Goal: Information Seeking & Learning: Learn about a topic

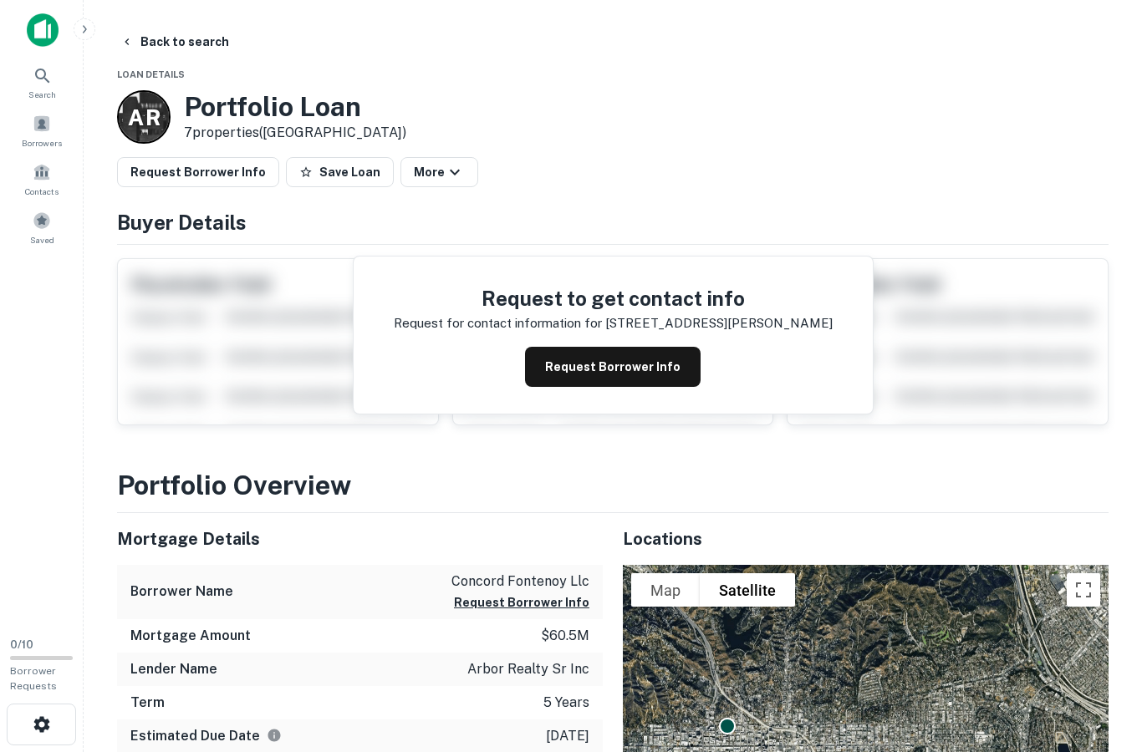
drag, startPoint x: 165, startPoint y: 37, endPoint x: 165, endPoint y: 141, distance: 104.5
click at [165, 37] on button "Back to search" at bounding box center [175, 42] width 122 height 30
click at [196, 43] on button "Back to search" at bounding box center [175, 42] width 122 height 30
click at [43, 45] on img at bounding box center [43, 29] width 32 height 33
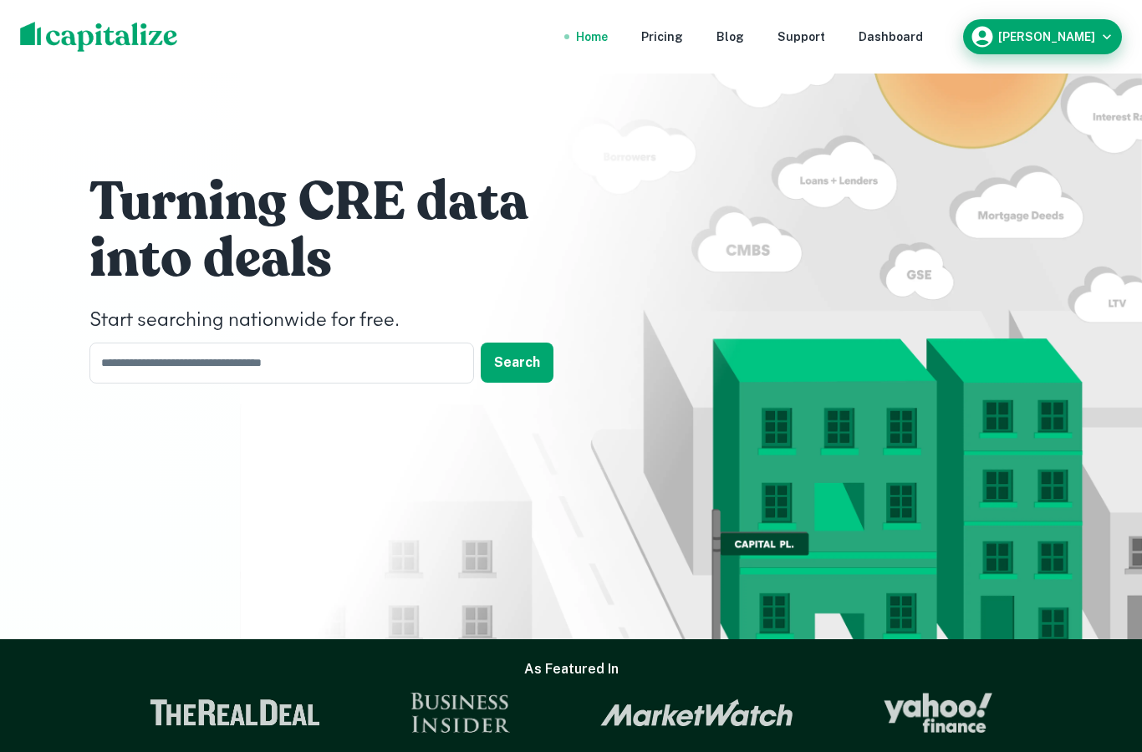
click at [1026, 43] on div "David Harrington" at bounding box center [1041, 36] width 145 height 25
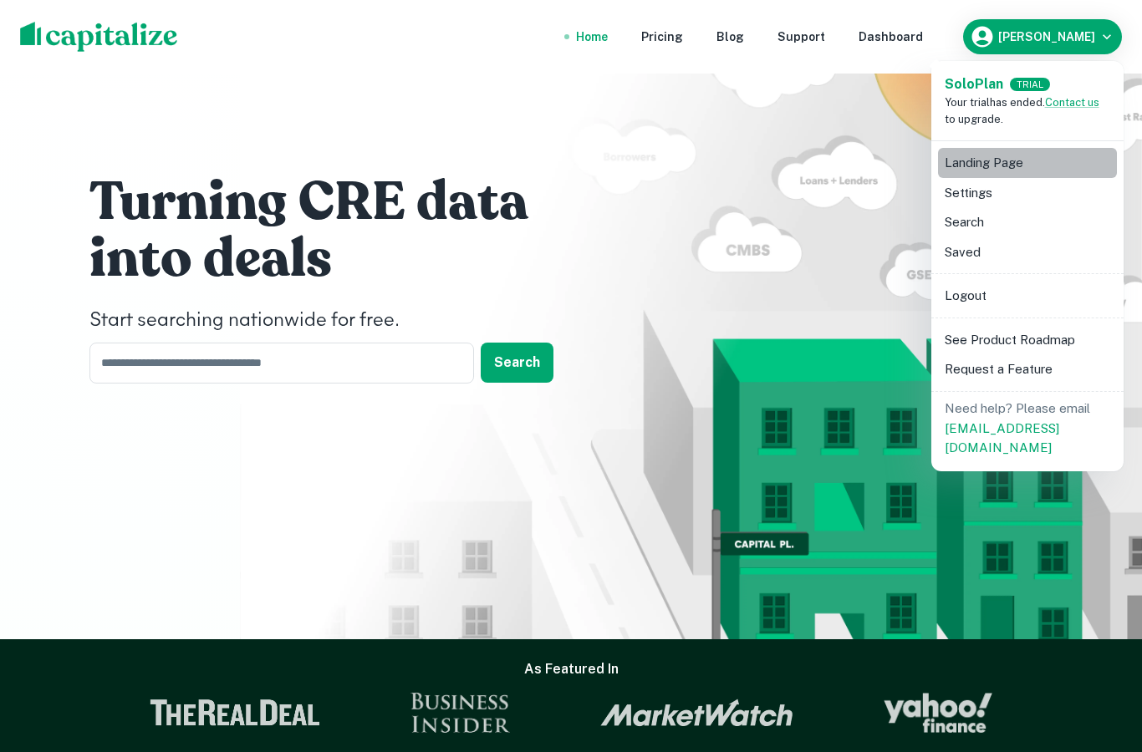
click at [987, 164] on li "Landing Page" at bounding box center [1027, 163] width 179 height 30
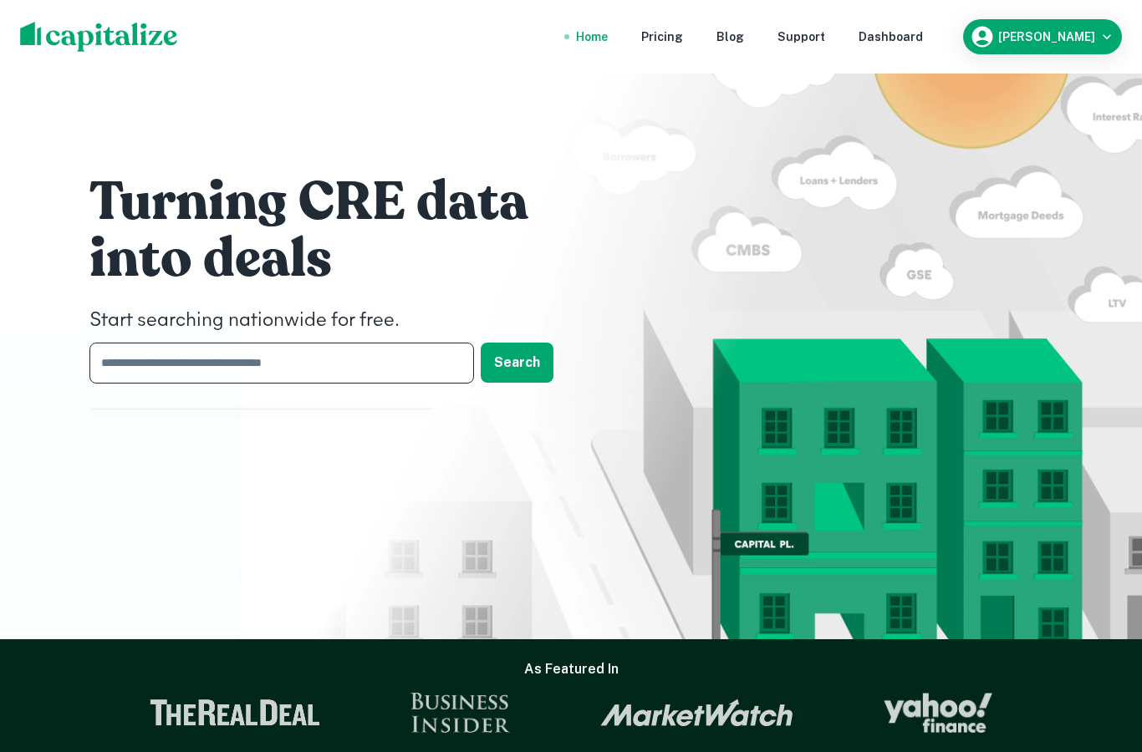
click at [272, 384] on input "text" at bounding box center [275, 363] width 373 height 41
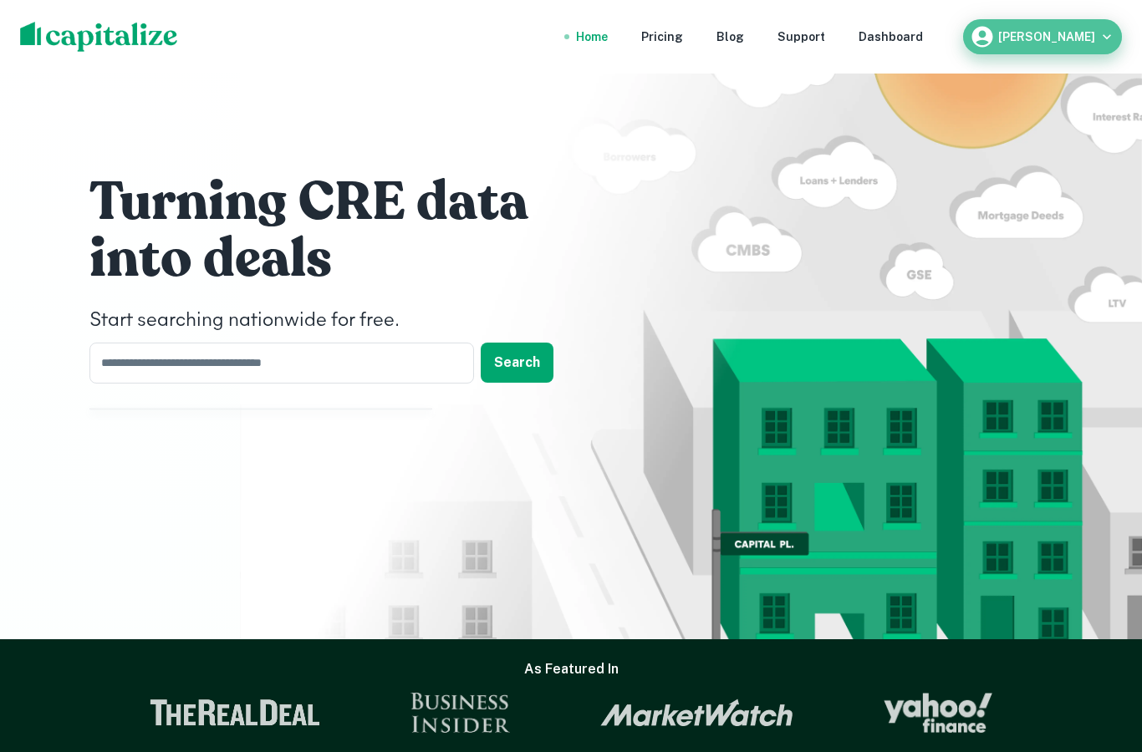
click at [1055, 30] on div "David Harrington" at bounding box center [1041, 36] width 145 height 25
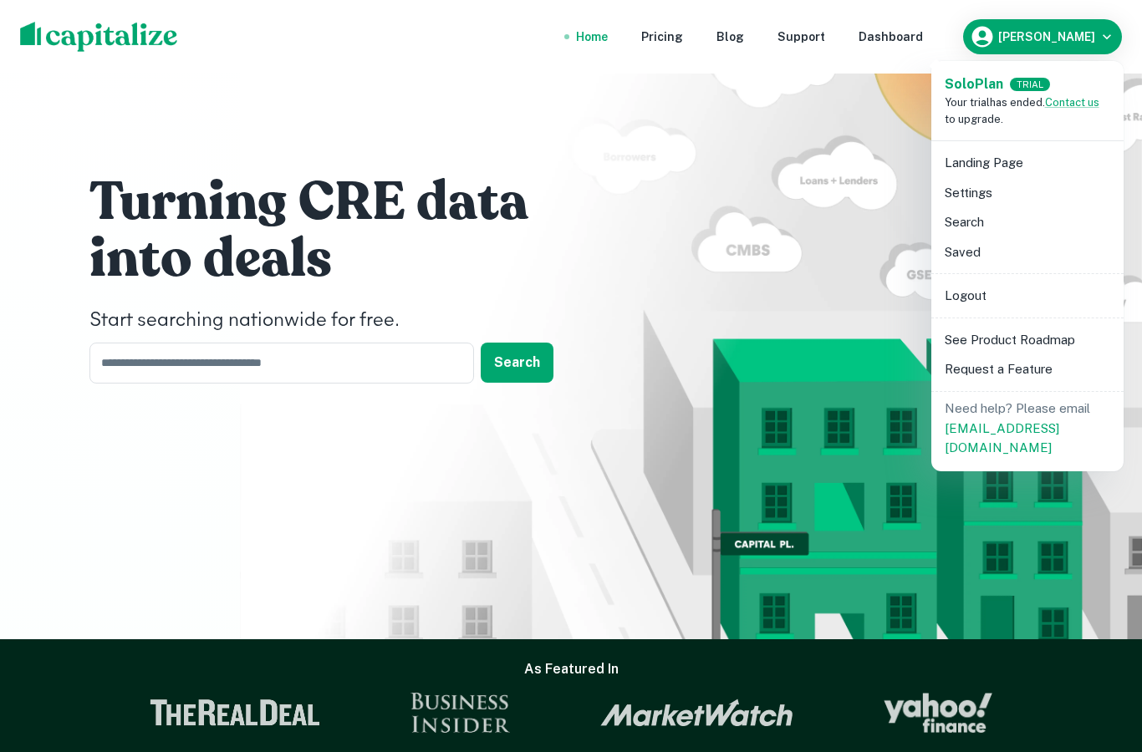
click at [971, 222] on li "Search" at bounding box center [1027, 222] width 179 height 30
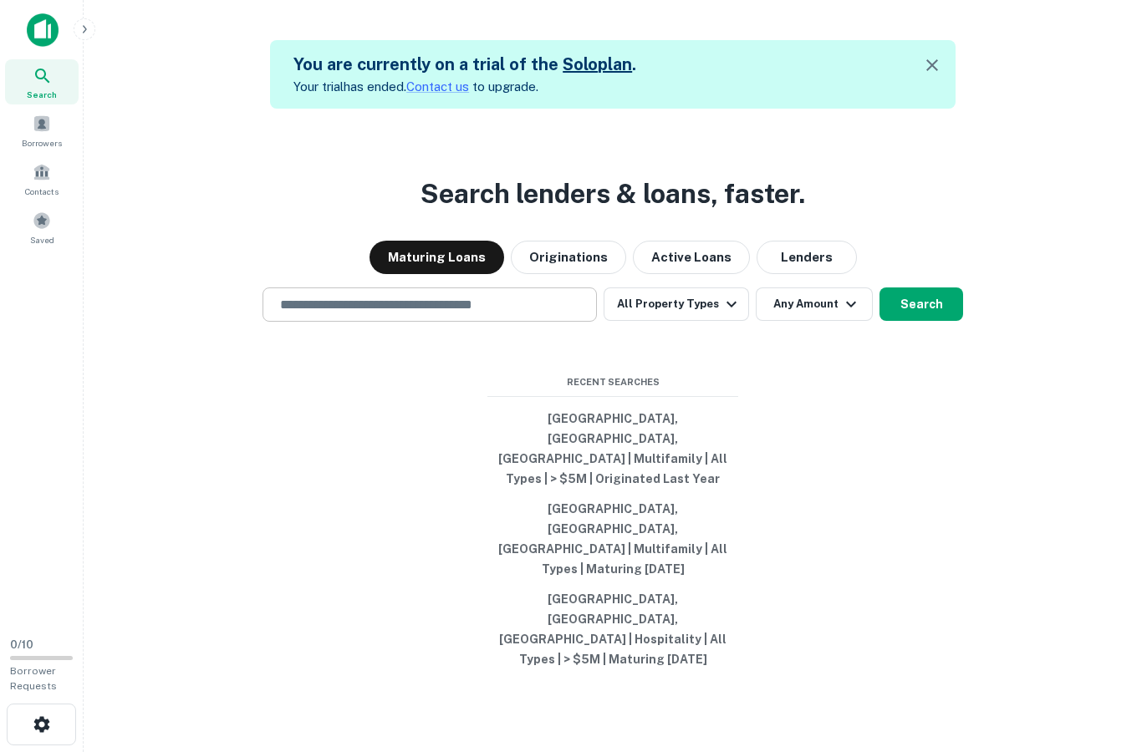
click at [431, 314] on input "text" at bounding box center [429, 304] width 319 height 19
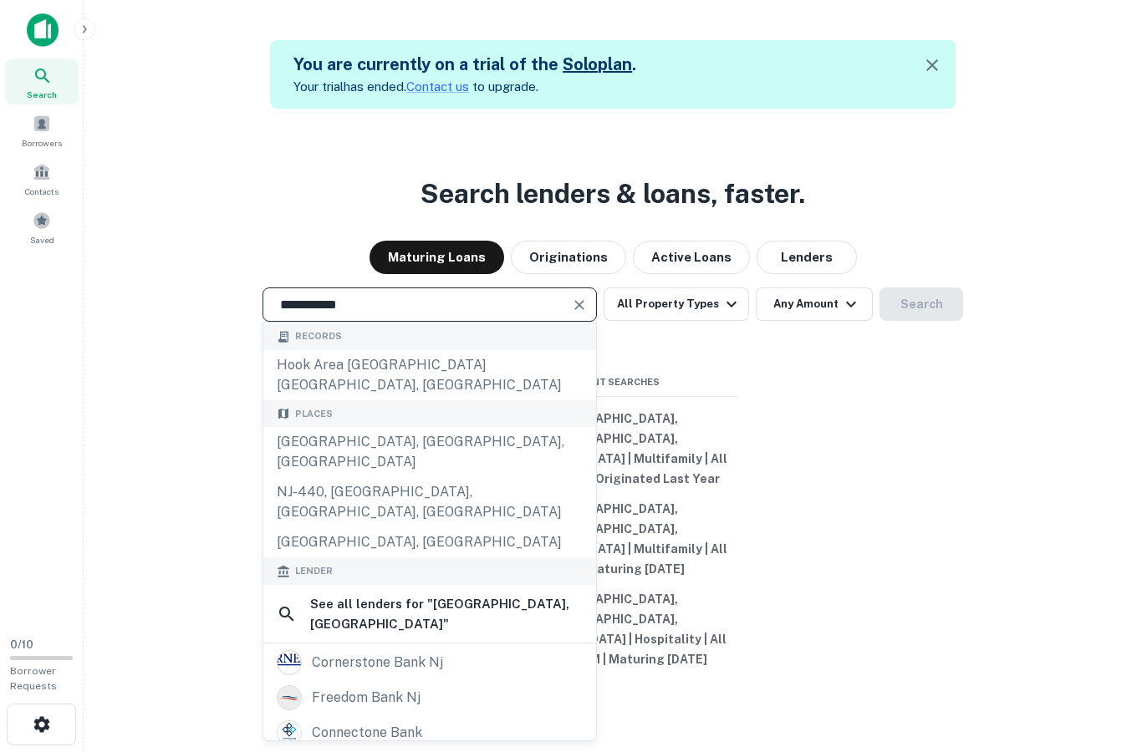
type input "**********"
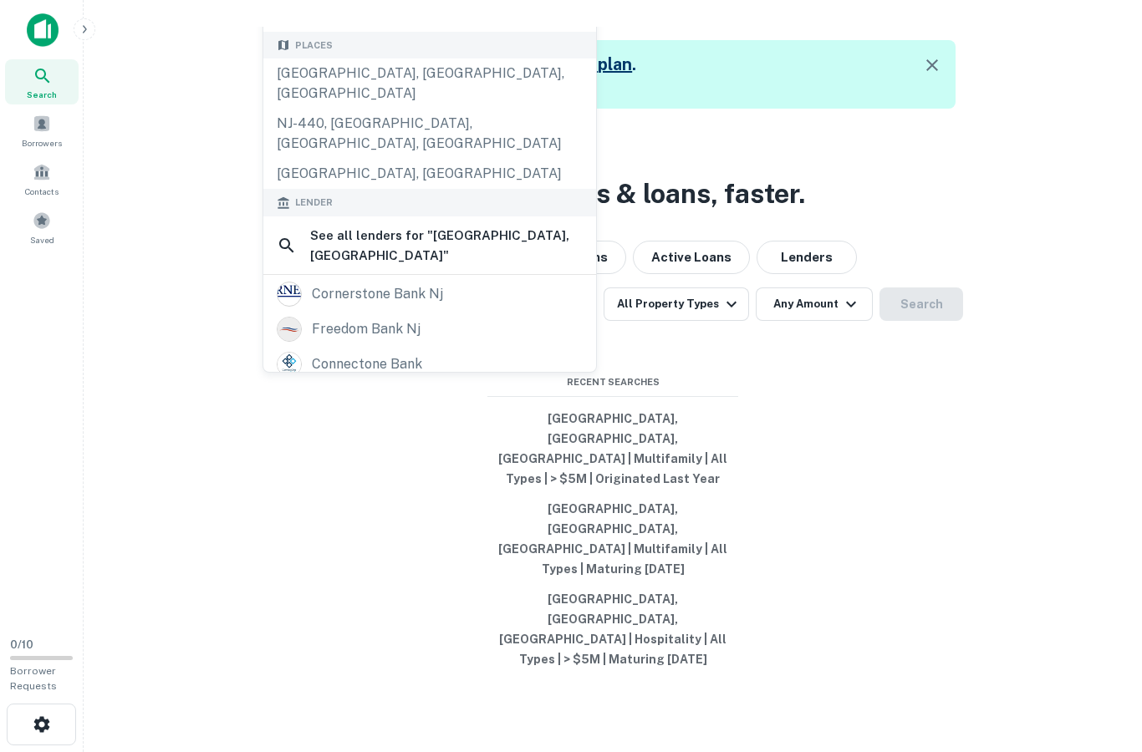
drag, startPoint x: 386, startPoint y: 435, endPoint x: 357, endPoint y: 517, distance: 87.0
click at [357, 517] on div "**********" at bounding box center [612, 485] width 1031 height 752
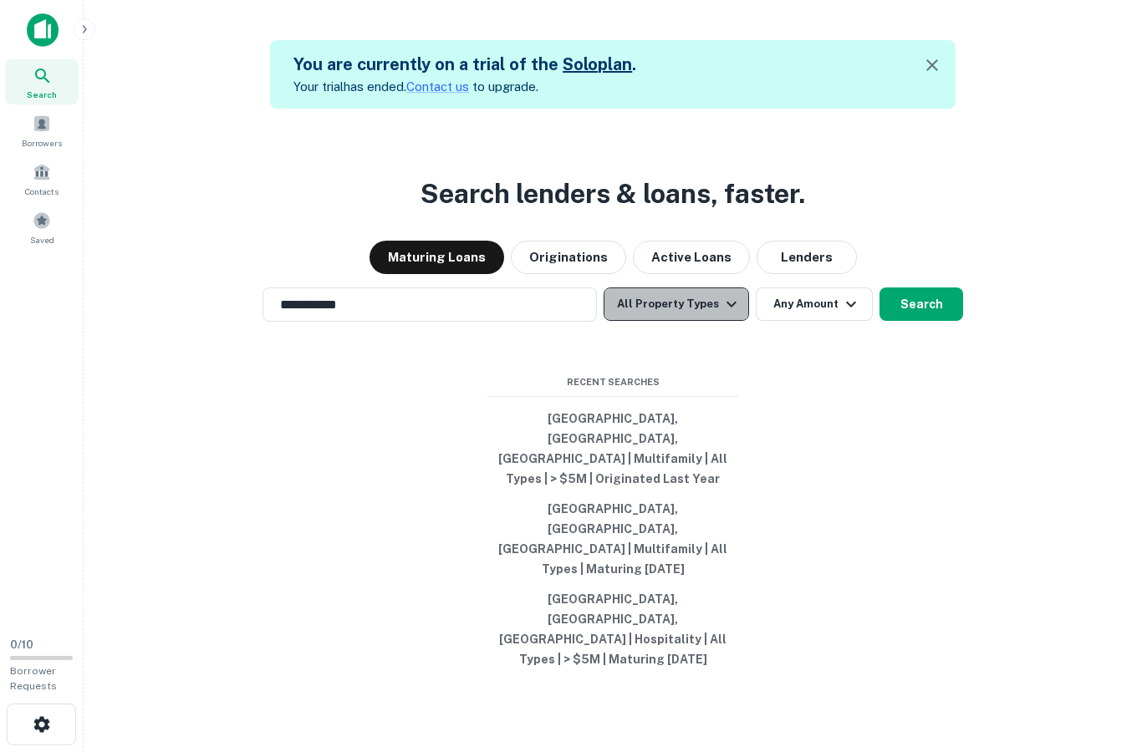
click at [721, 321] on button "All Property Types" at bounding box center [675, 304] width 145 height 33
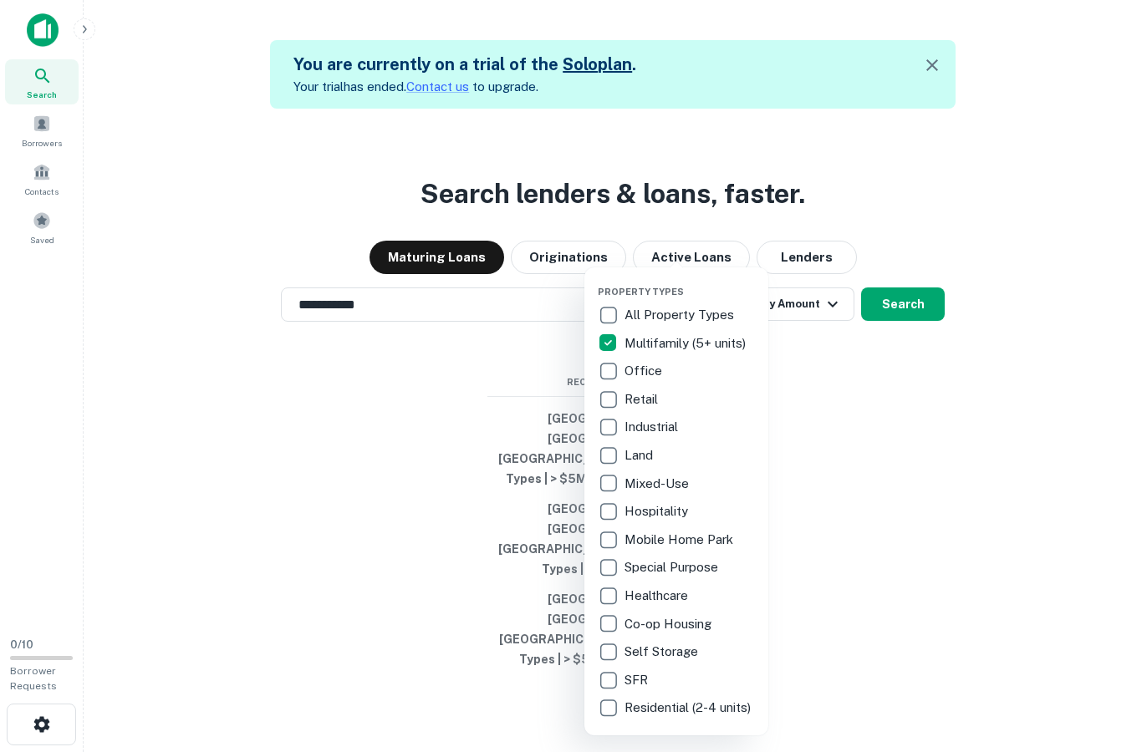
click at [833, 469] on div at bounding box center [571, 376] width 1142 height 752
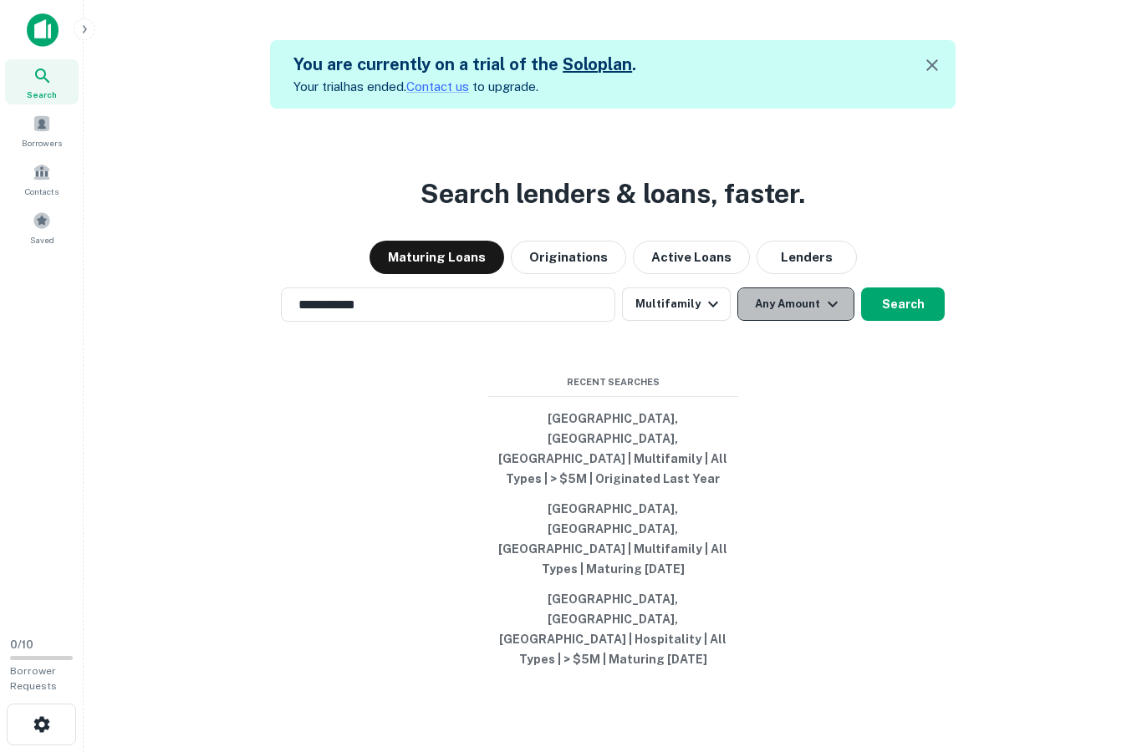
click at [804, 321] on button "Any Amount" at bounding box center [795, 304] width 117 height 33
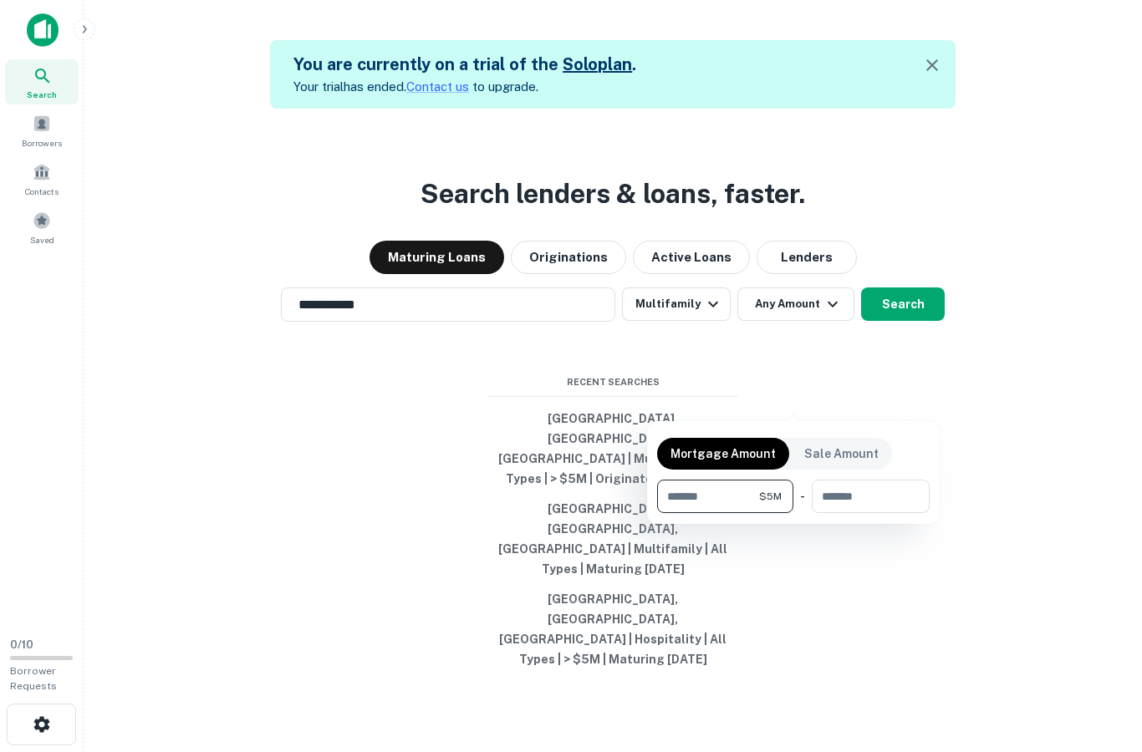
type input "*******"
click at [919, 399] on div at bounding box center [571, 376] width 1142 height 752
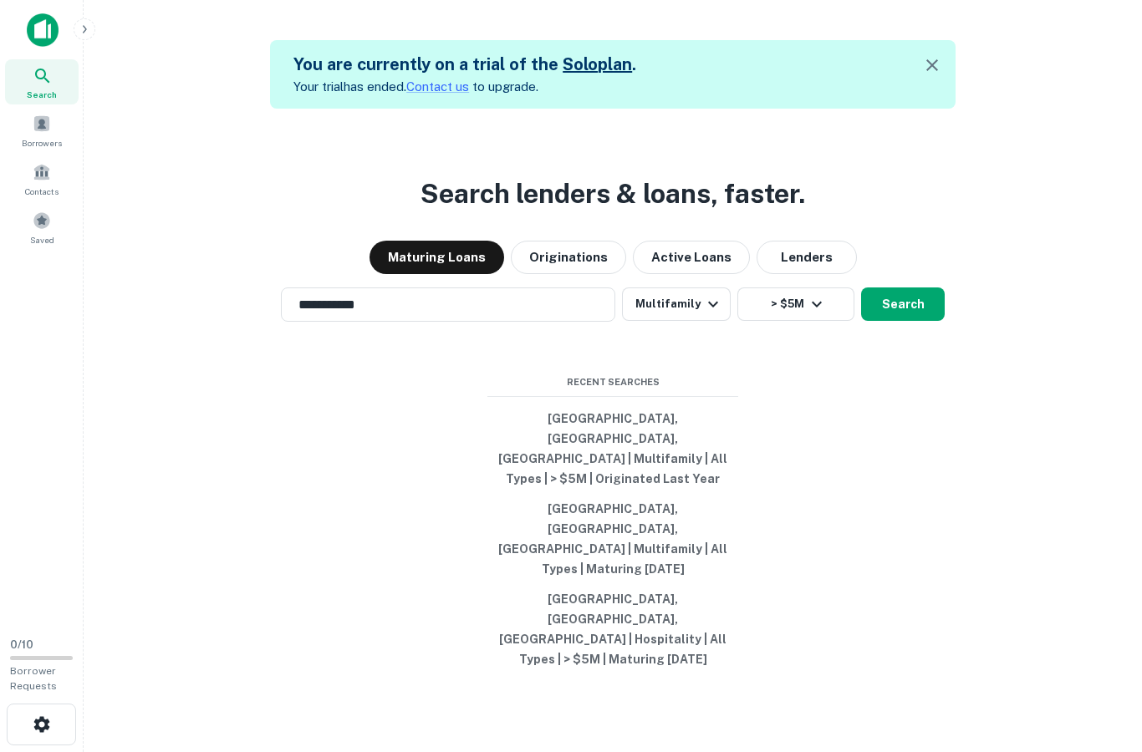
click at [919, 321] on button "Search" at bounding box center [903, 304] width 84 height 33
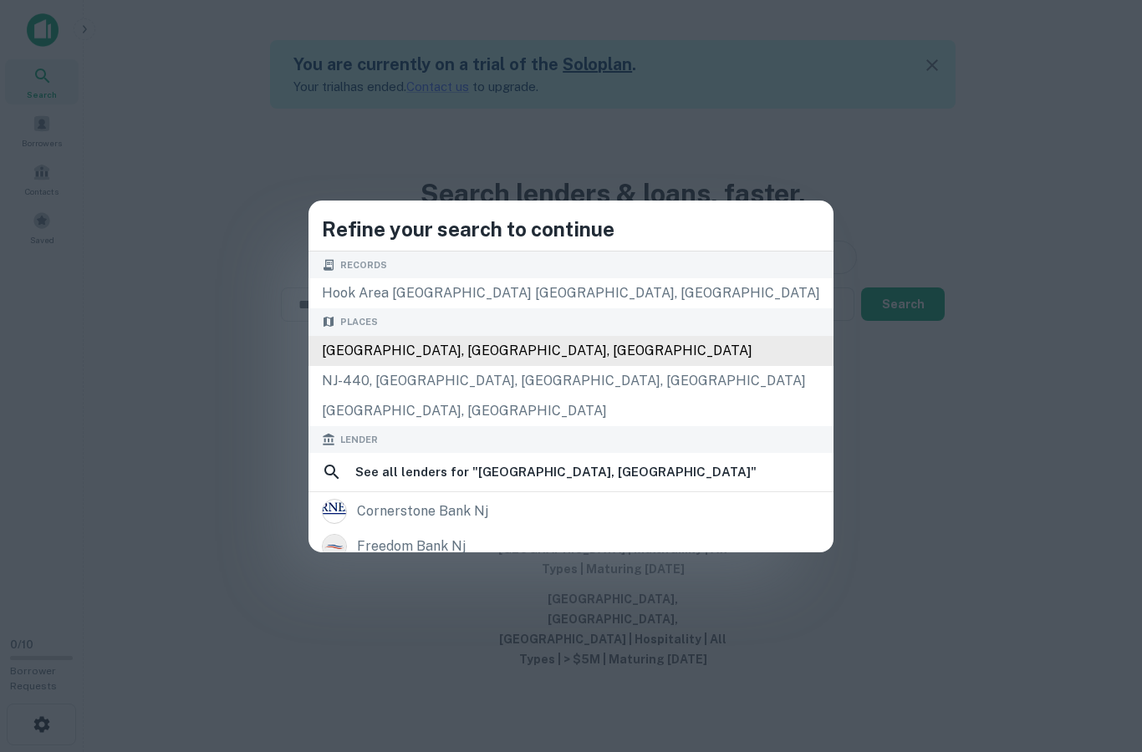
click at [504, 336] on div "[GEOGRAPHIC_DATA], [GEOGRAPHIC_DATA], [GEOGRAPHIC_DATA]" at bounding box center [570, 351] width 525 height 30
type input "**********"
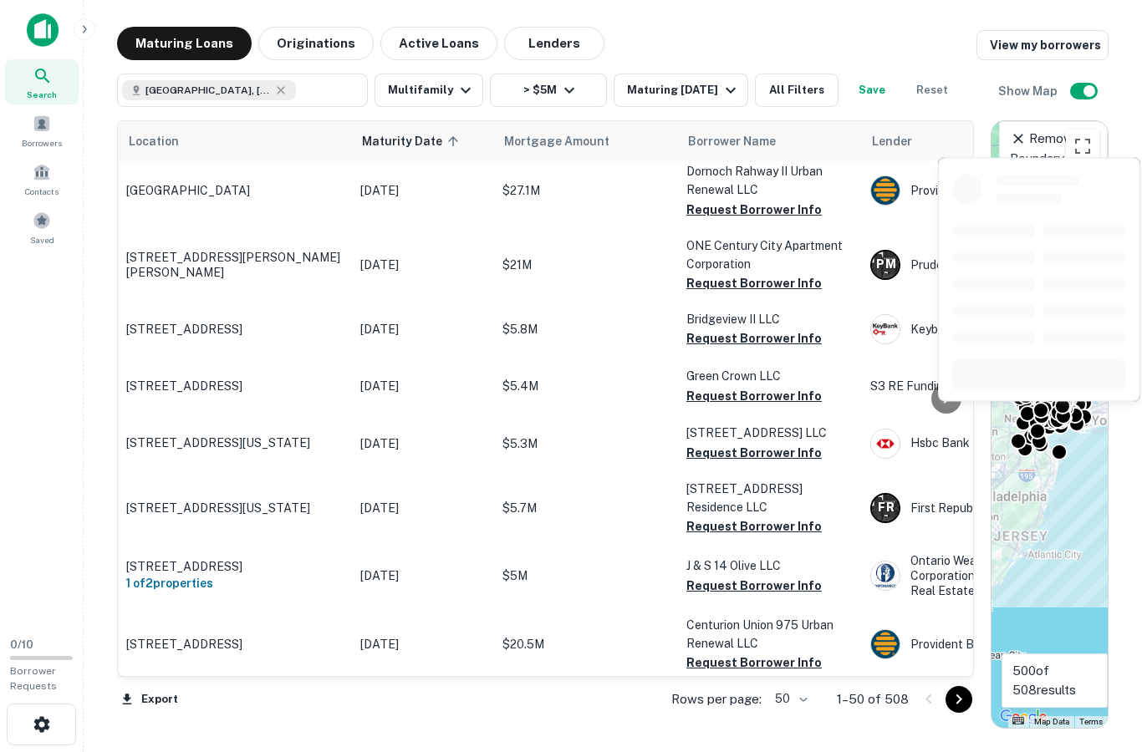
scroll to position [67, 0]
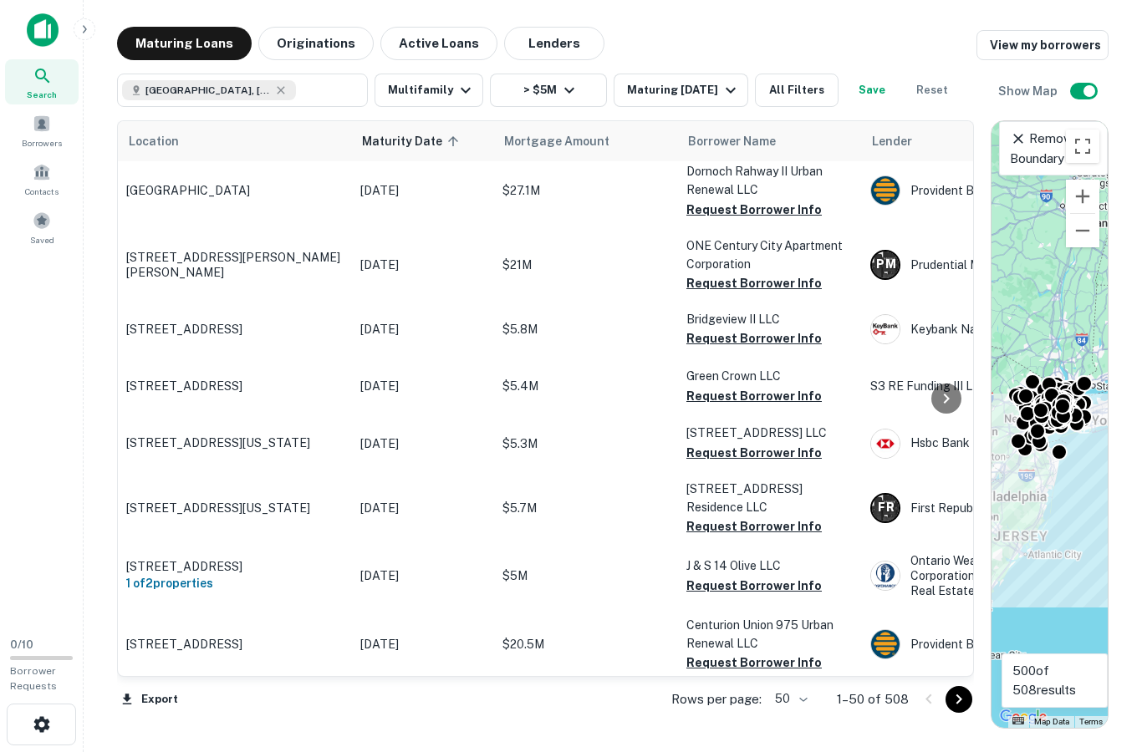
click at [962, 706] on icon "Go to next page" at bounding box center [959, 700] width 20 height 20
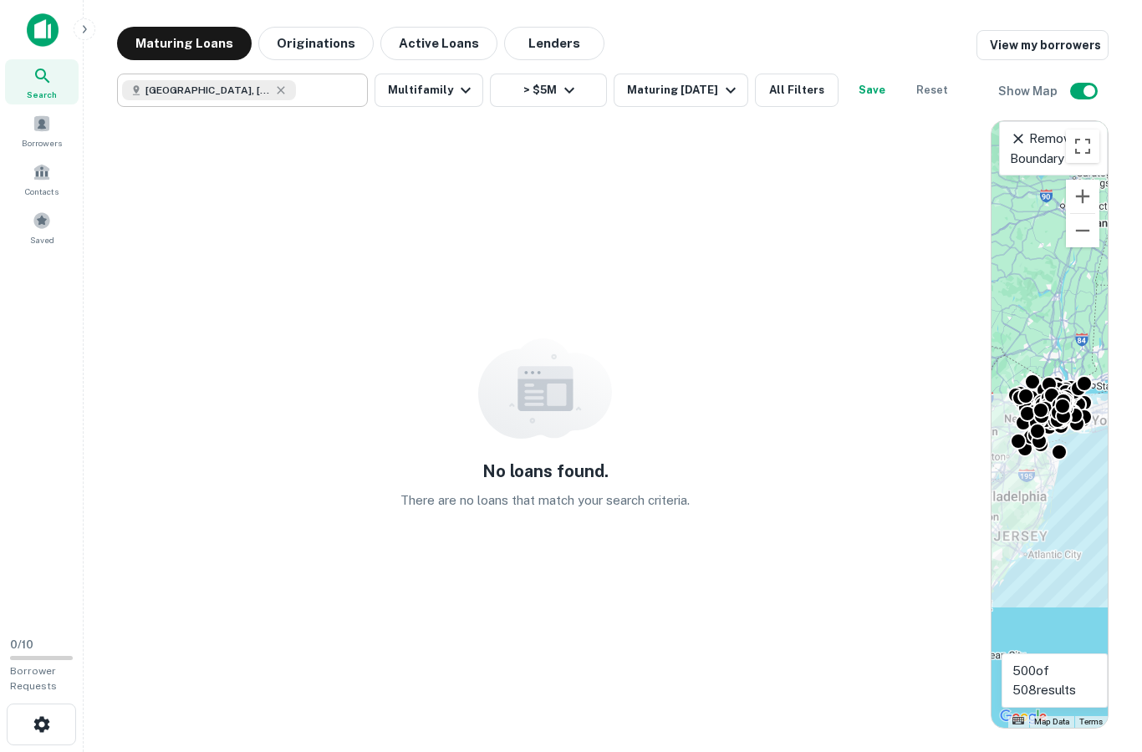
type input "**********"
click at [288, 90] on input "**********" at bounding box center [228, 90] width 213 height 23
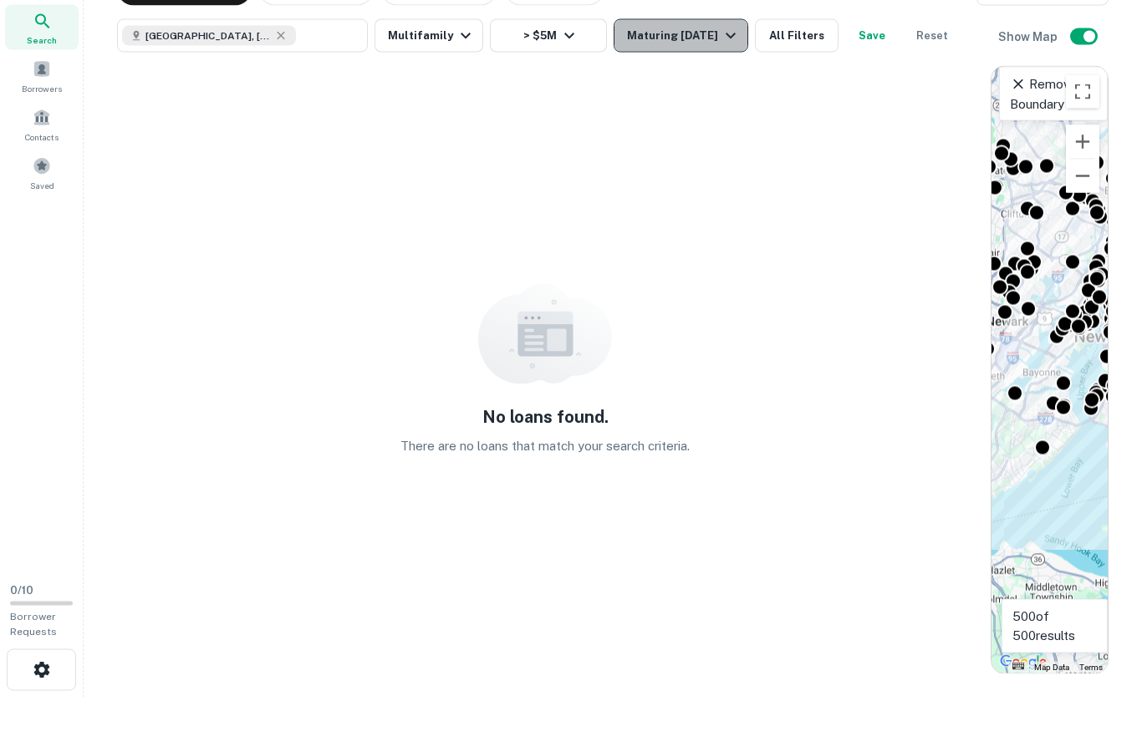
click at [695, 80] on div "Maturing [DATE]" at bounding box center [684, 90] width 114 height 20
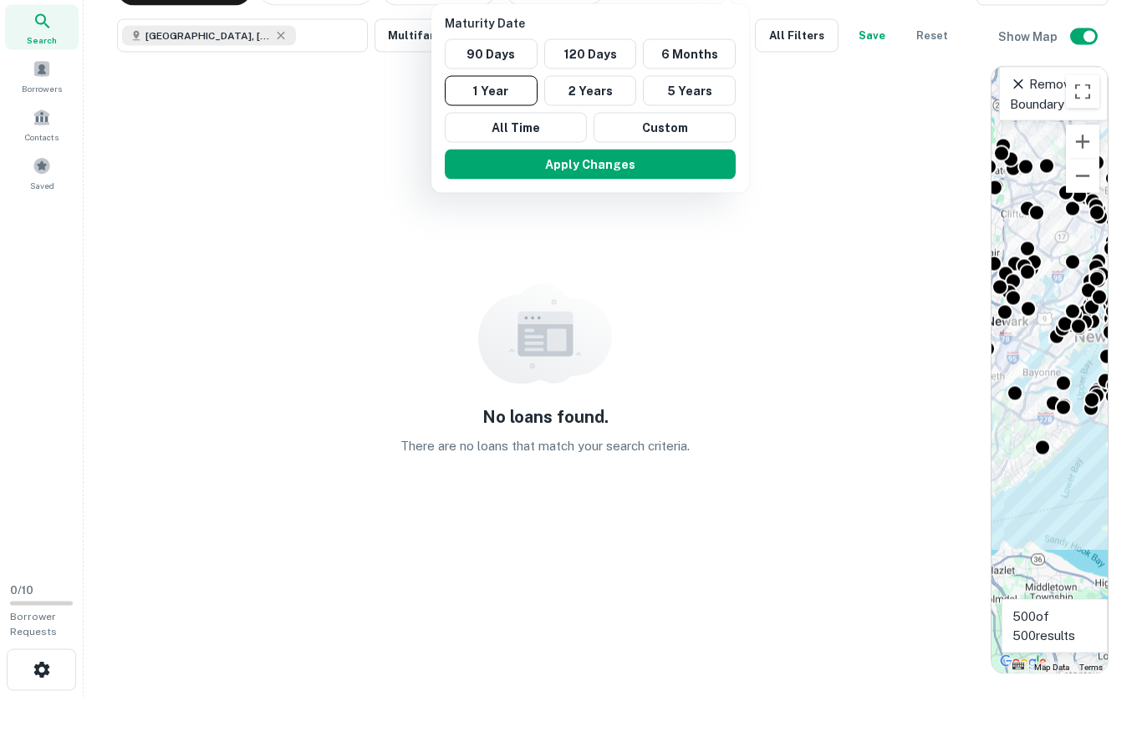
scroll to position [55, 0]
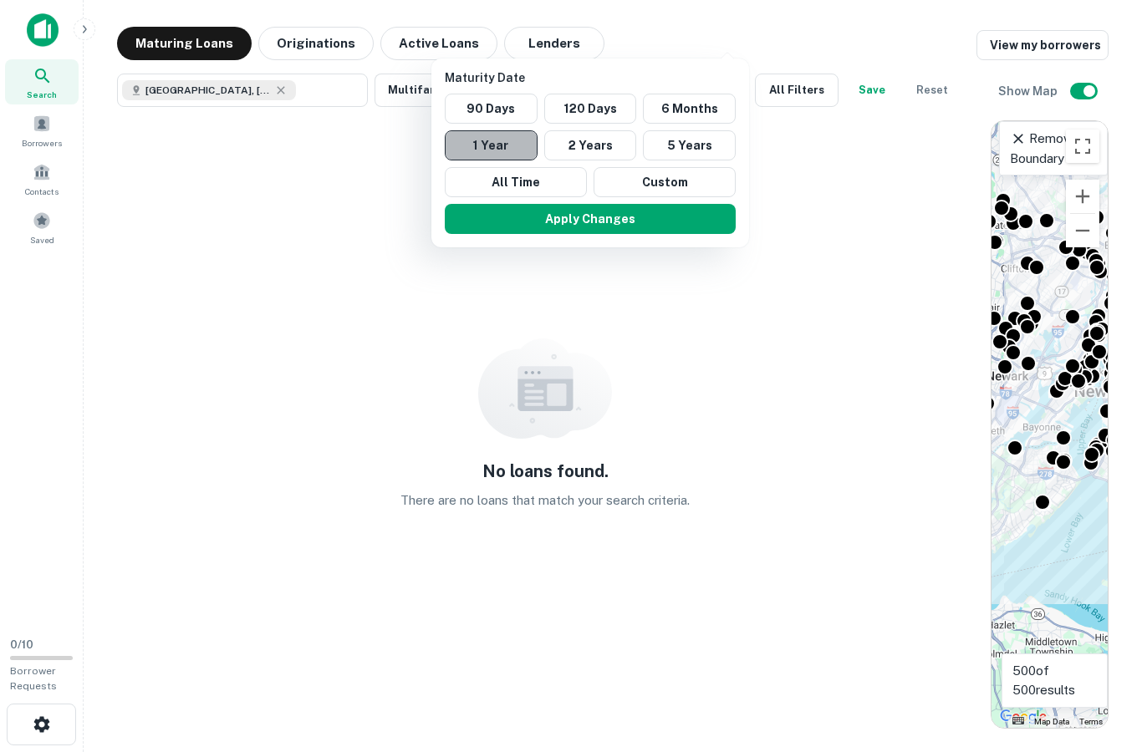
click at [501, 146] on button "1 Year" at bounding box center [491, 145] width 93 height 30
click at [707, 115] on button "6 Months" at bounding box center [689, 109] width 93 height 30
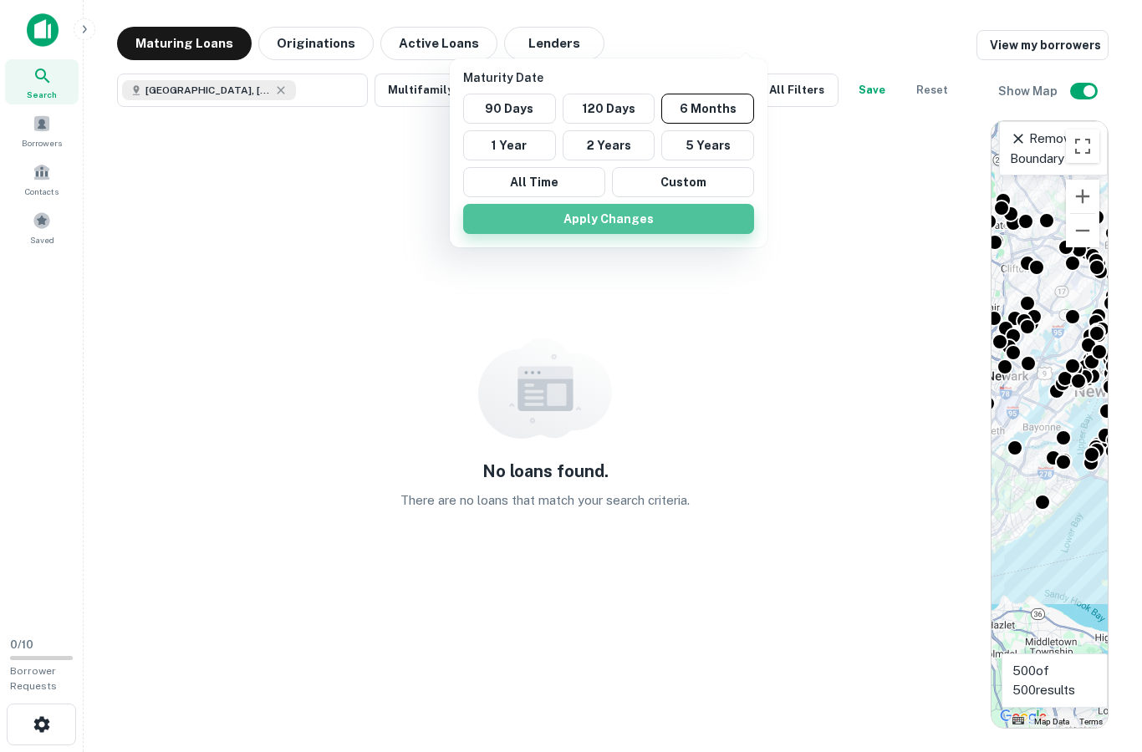
click at [633, 226] on button "Apply Changes" at bounding box center [608, 219] width 291 height 30
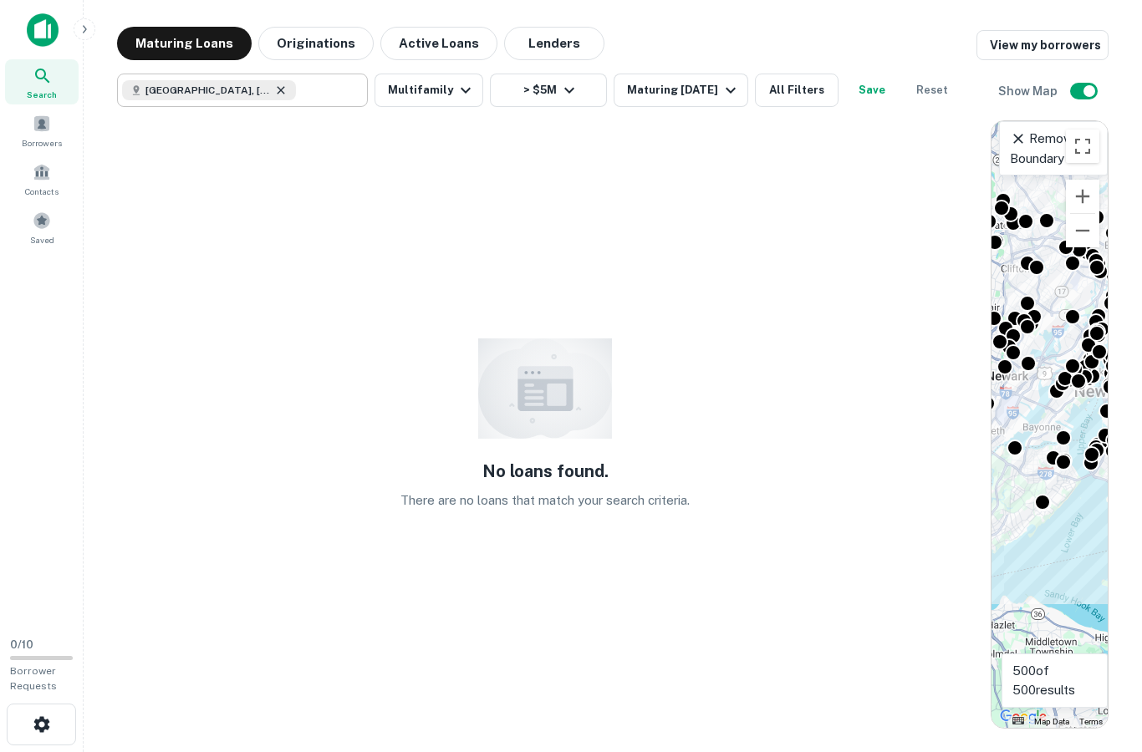
click at [277, 86] on icon at bounding box center [281, 90] width 8 height 8
type input "**********"
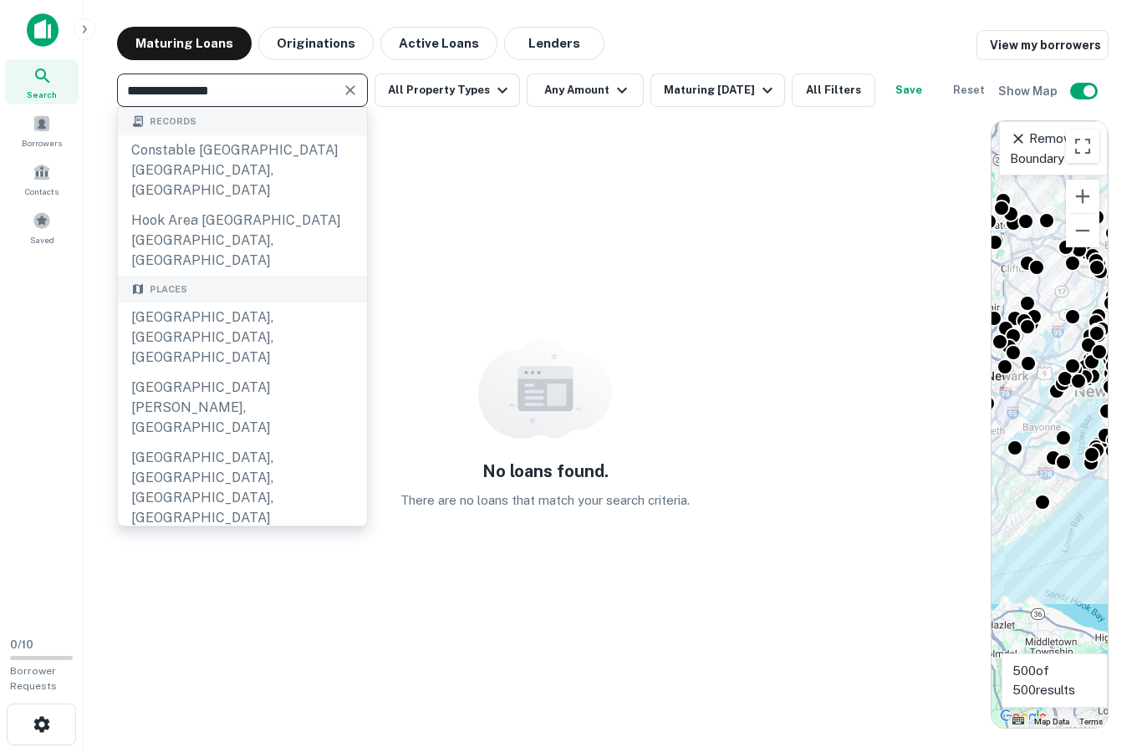
scroll to position [54, 0]
click at [349, 85] on icon "Clear" at bounding box center [350, 90] width 10 height 10
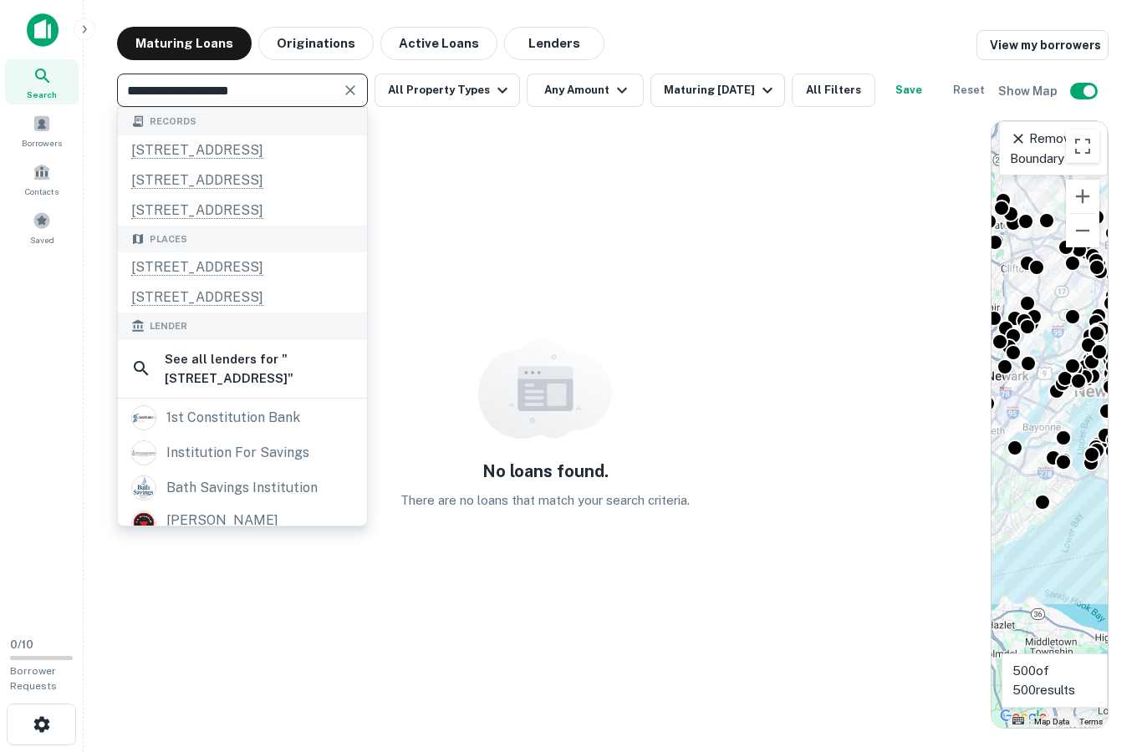
scroll to position [0, 0]
type input "**********"
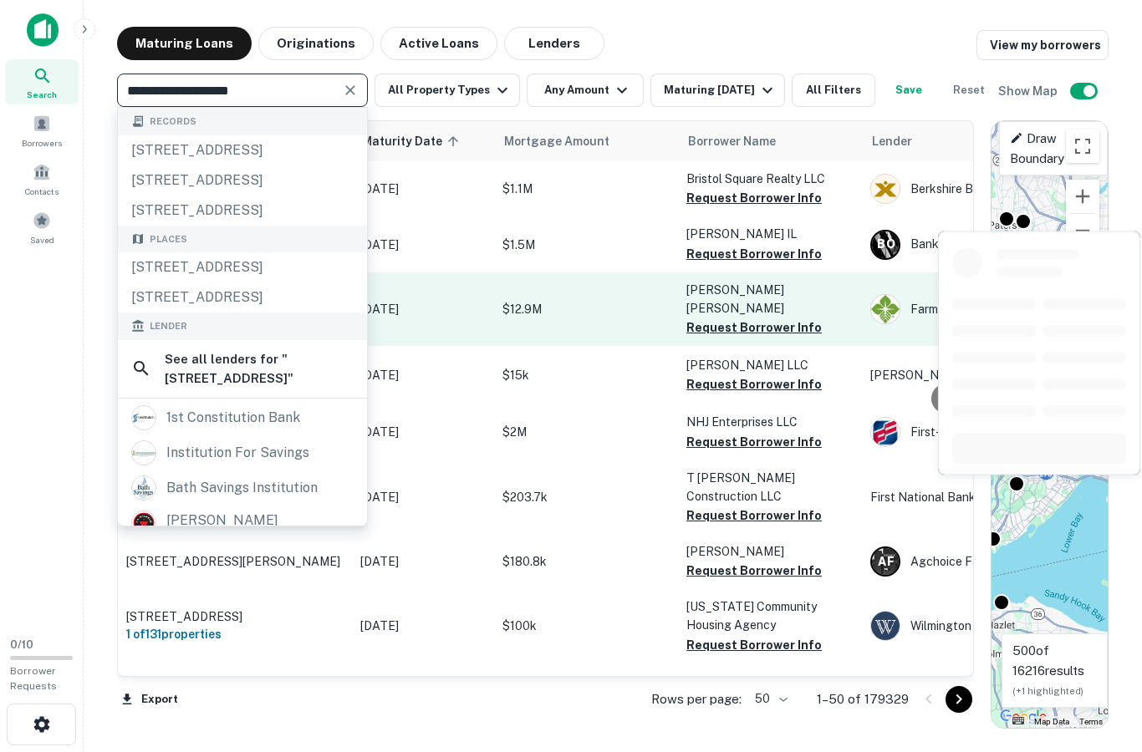
scroll to position [53, 0]
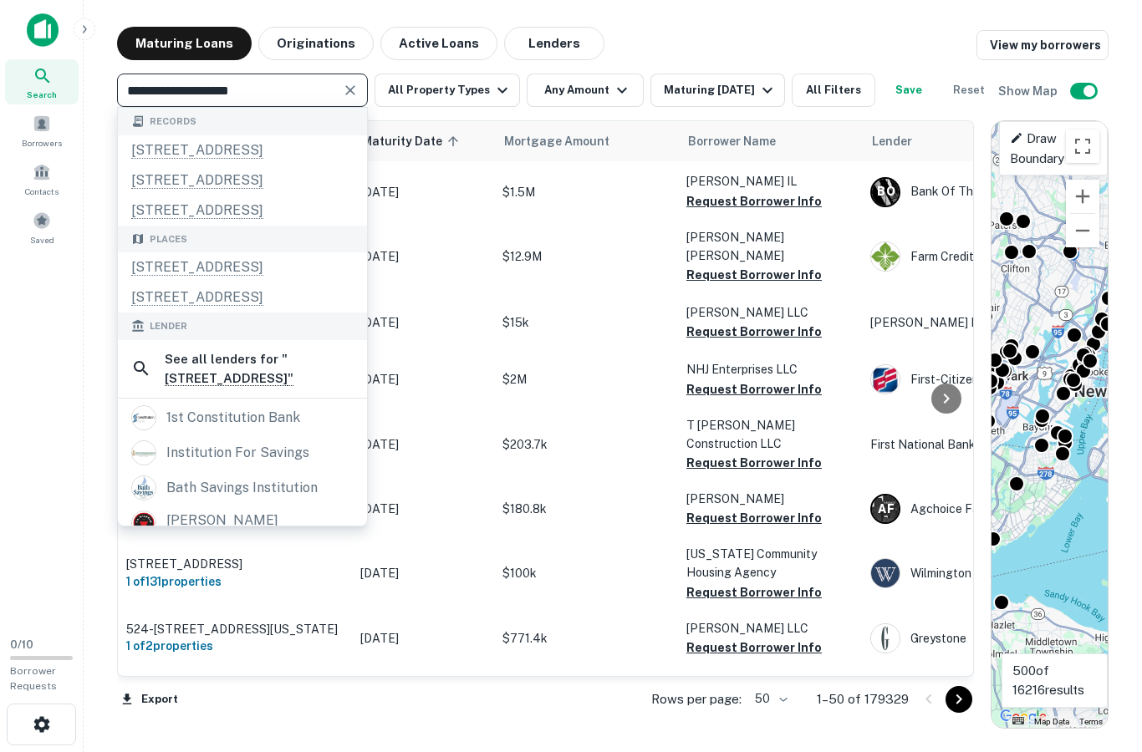
click at [405, 76] on div "**********" at bounding box center [556, 90] width 878 height 33
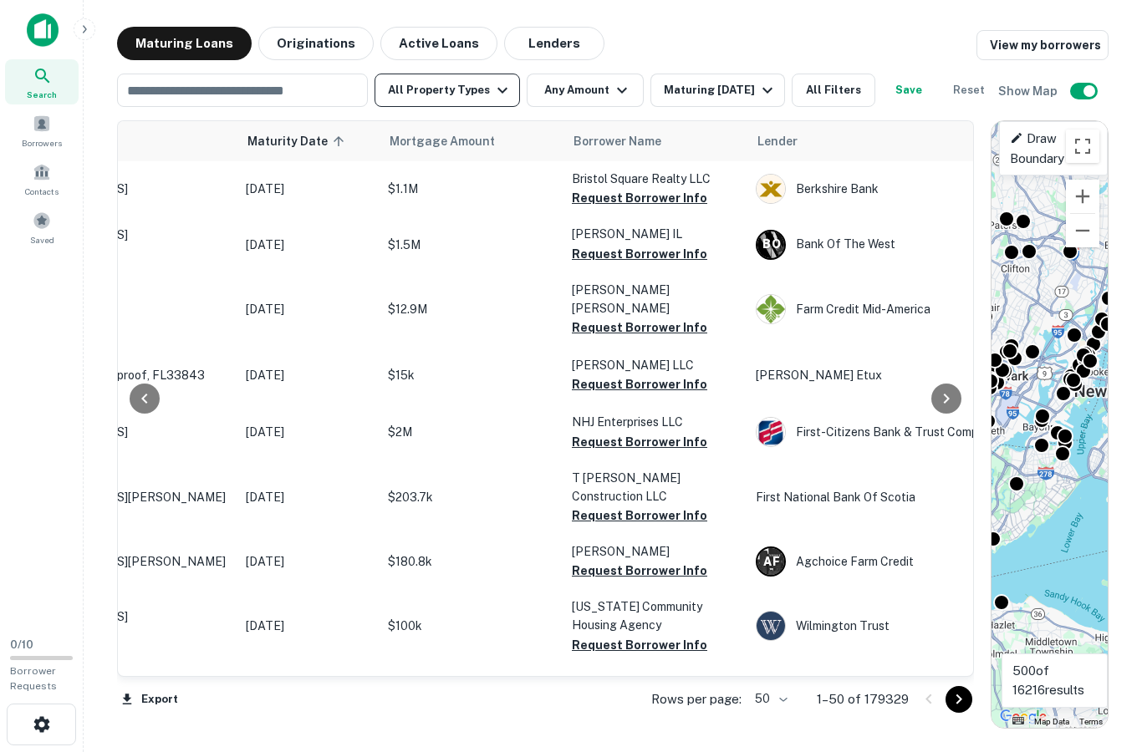
scroll to position [0, 114]
click at [329, 79] on input "text" at bounding box center [228, 90] width 213 height 23
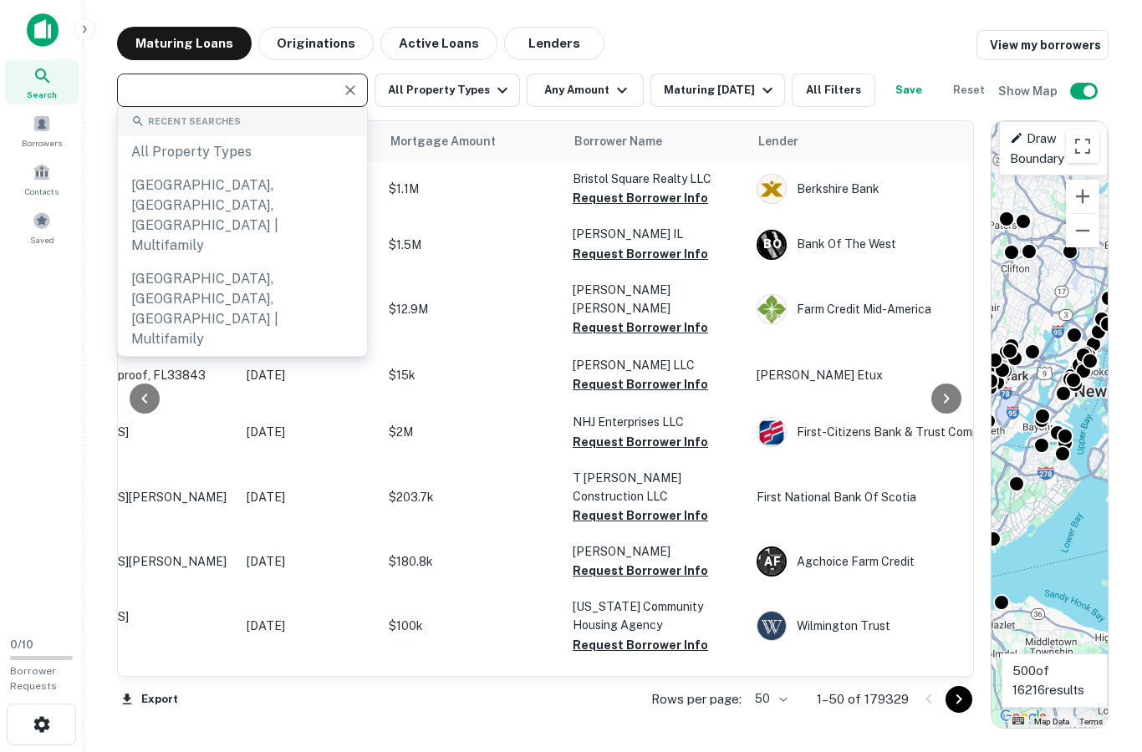
scroll to position [54, 0]
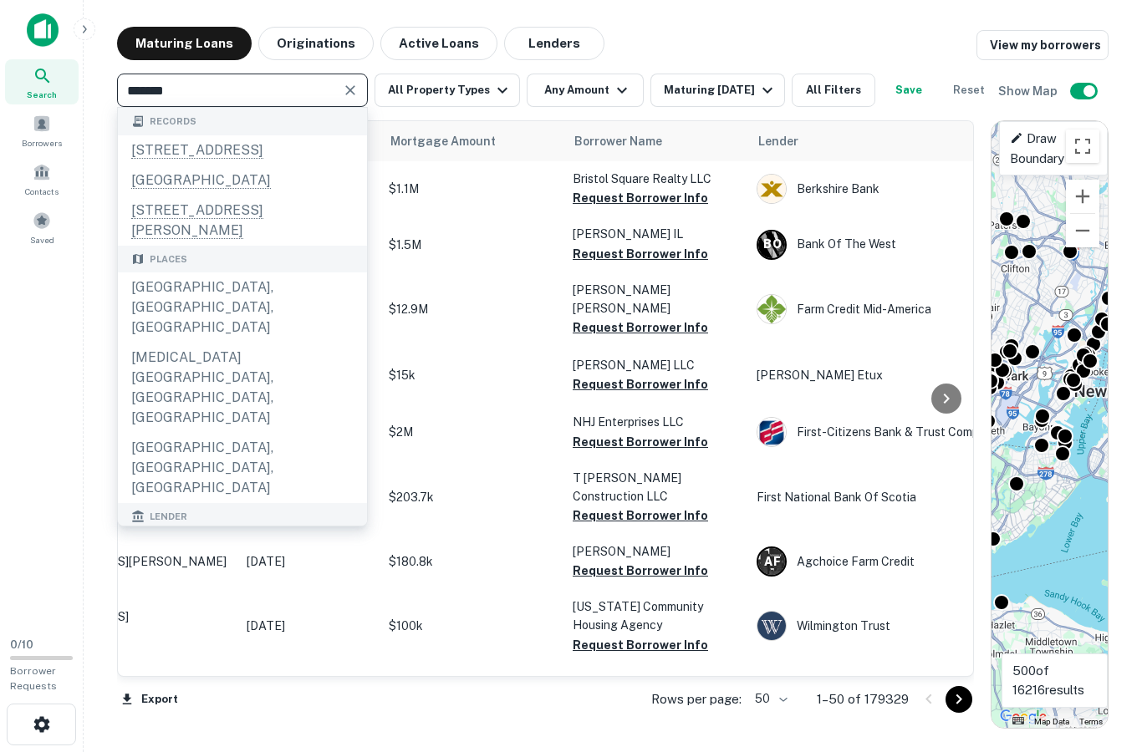
type input "*******"
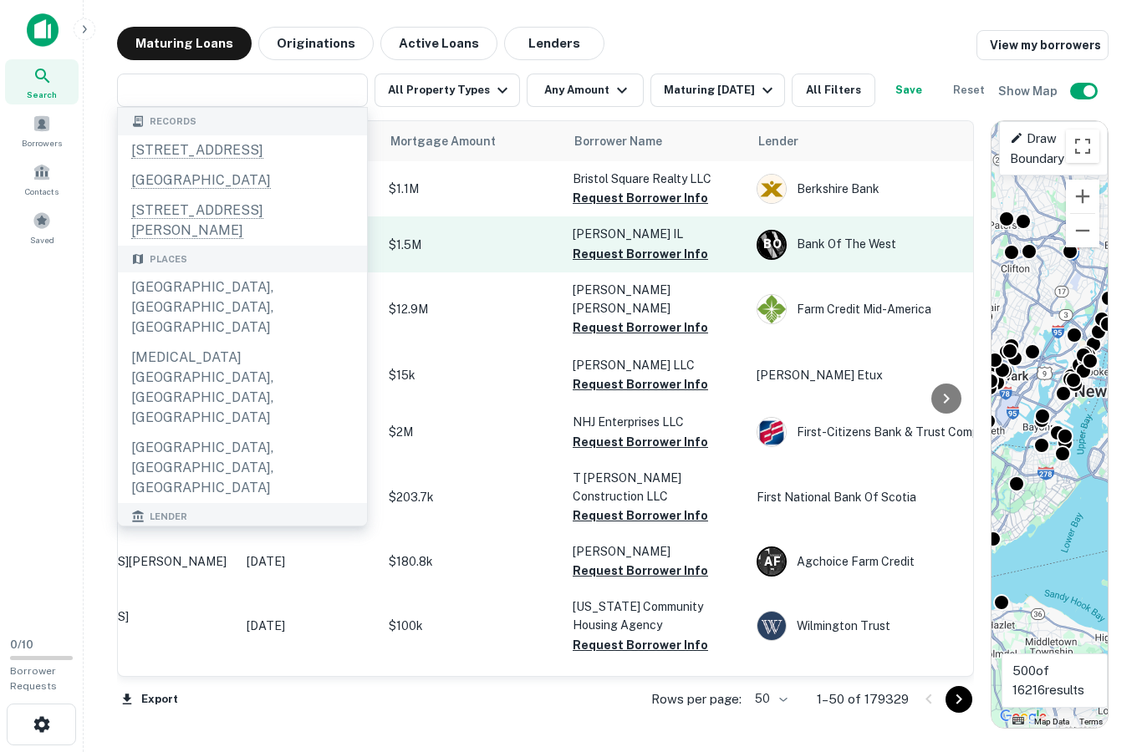
click at [208, 258] on h6 "1 of 2 properties" at bounding box center [121, 252] width 217 height 18
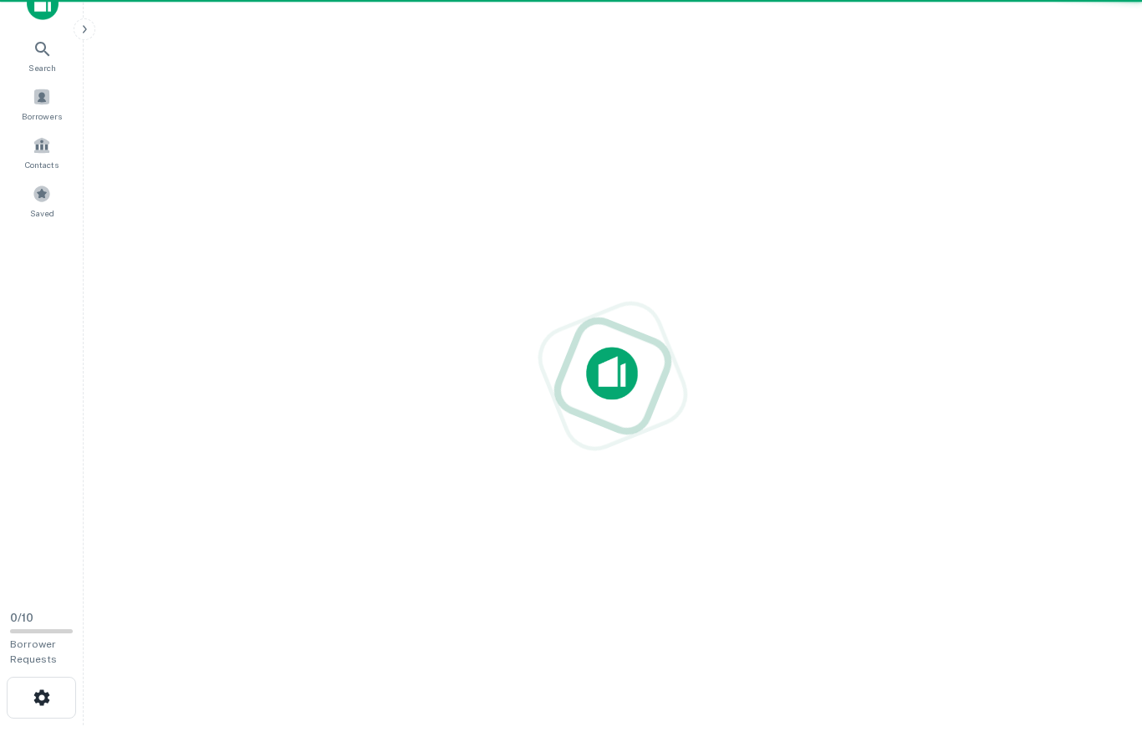
scroll to position [55, 0]
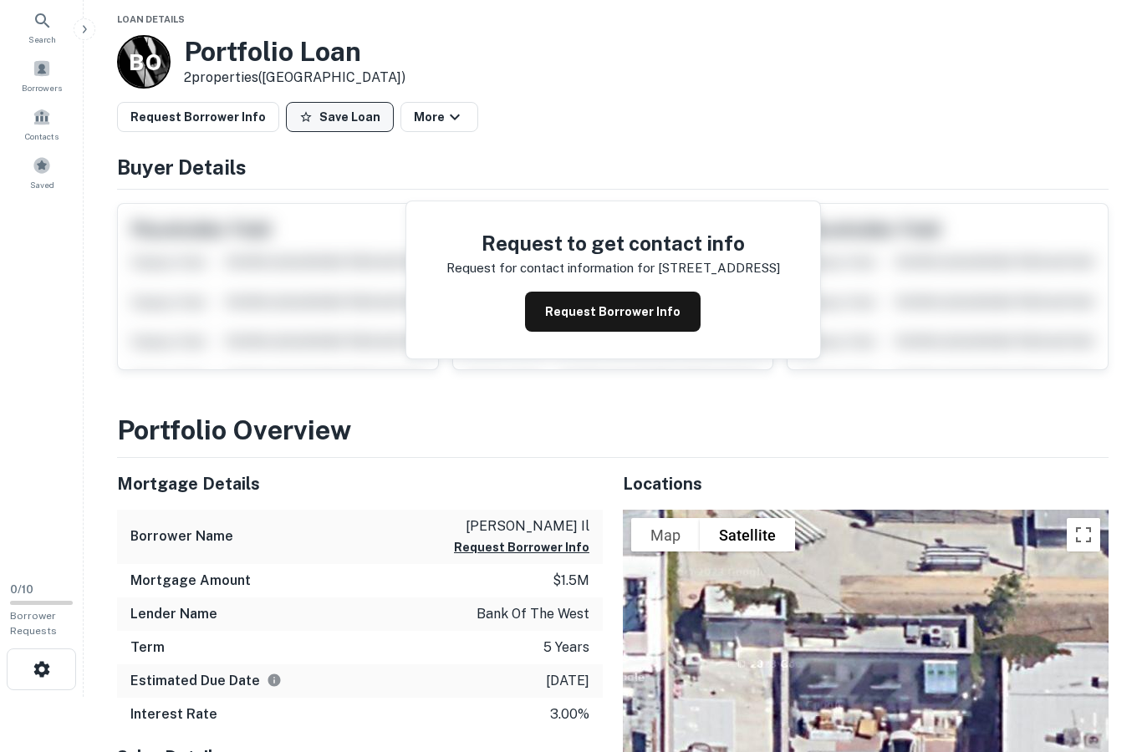
drag, startPoint x: 308, startPoint y: 79, endPoint x: 308, endPoint y: 111, distance: 32.6
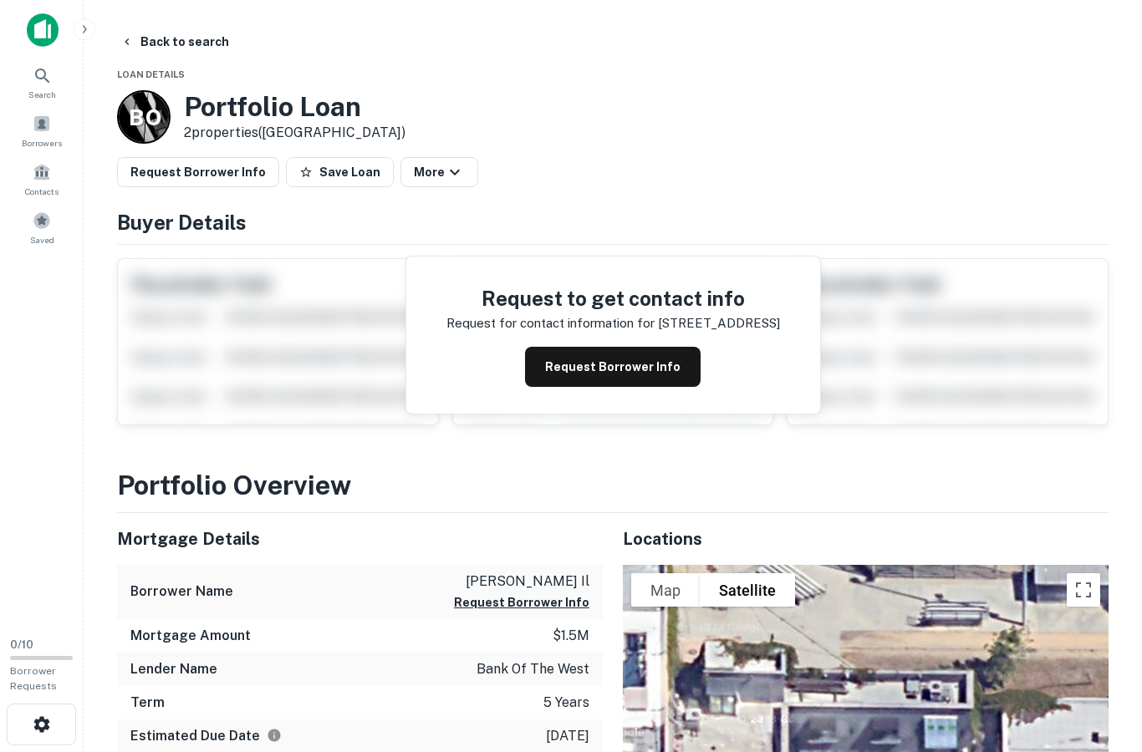
click at [40, 31] on img at bounding box center [43, 29] width 32 height 33
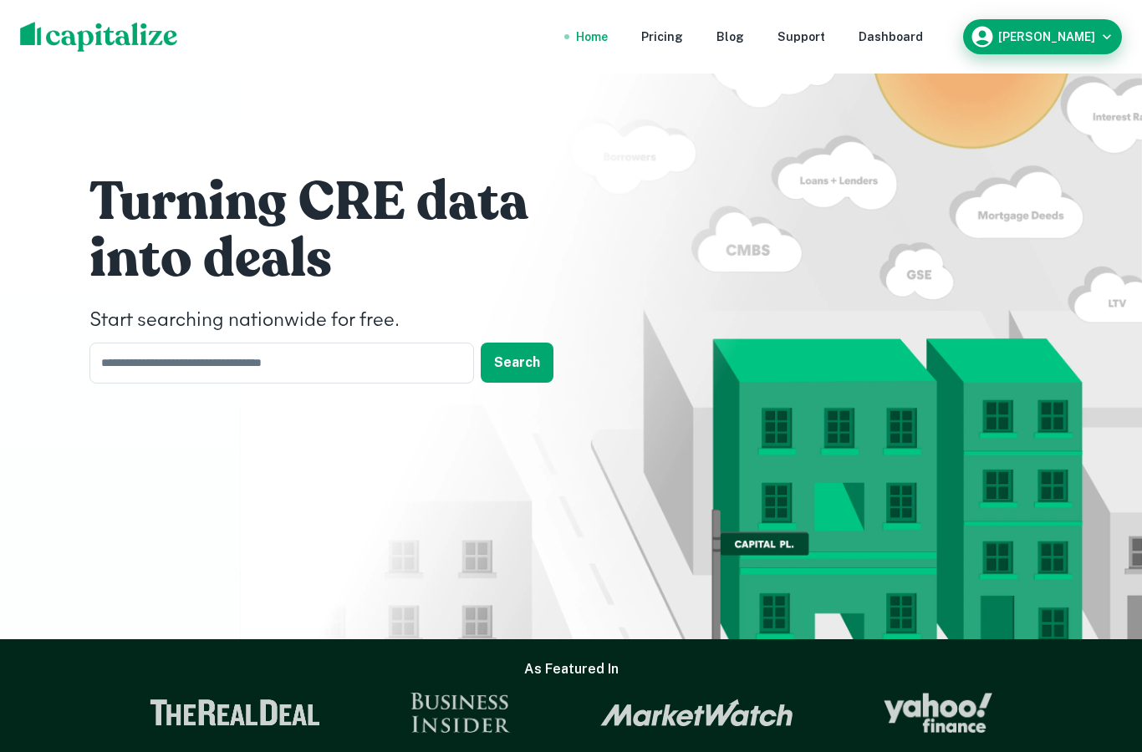
click at [1040, 40] on h6 "David Harrington" at bounding box center [1046, 37] width 97 height 12
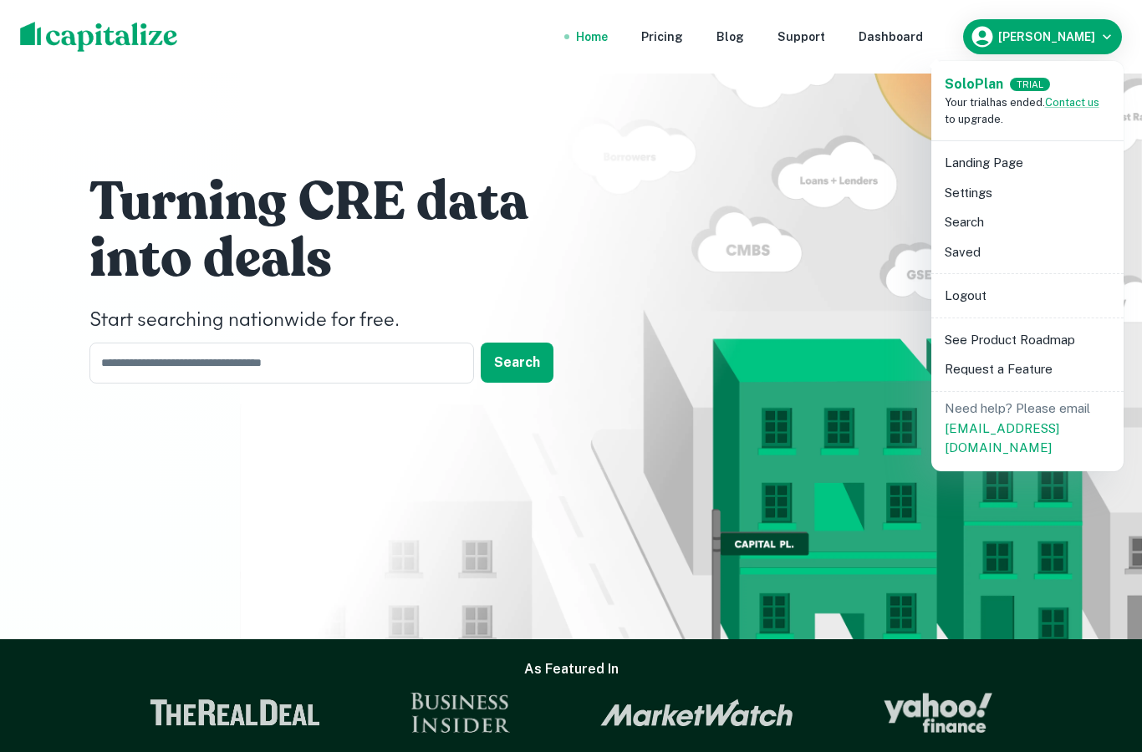
click at [972, 220] on li "Search" at bounding box center [1027, 222] width 179 height 30
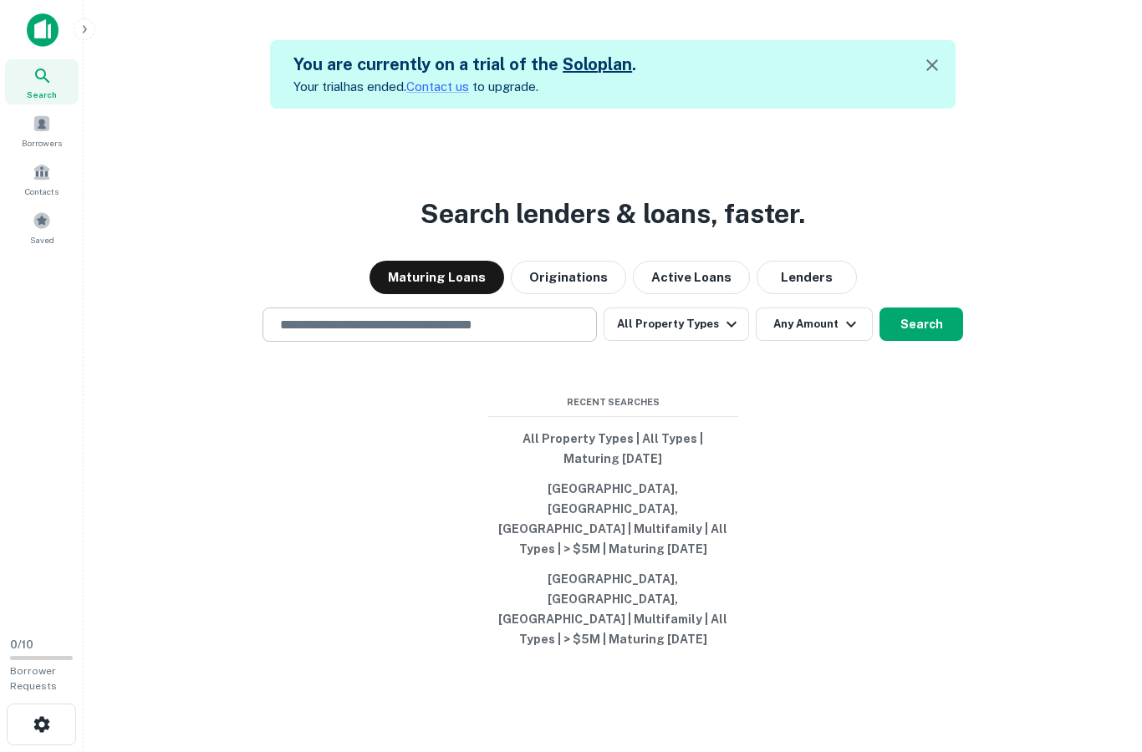
click at [433, 342] on div "​" at bounding box center [429, 325] width 334 height 34
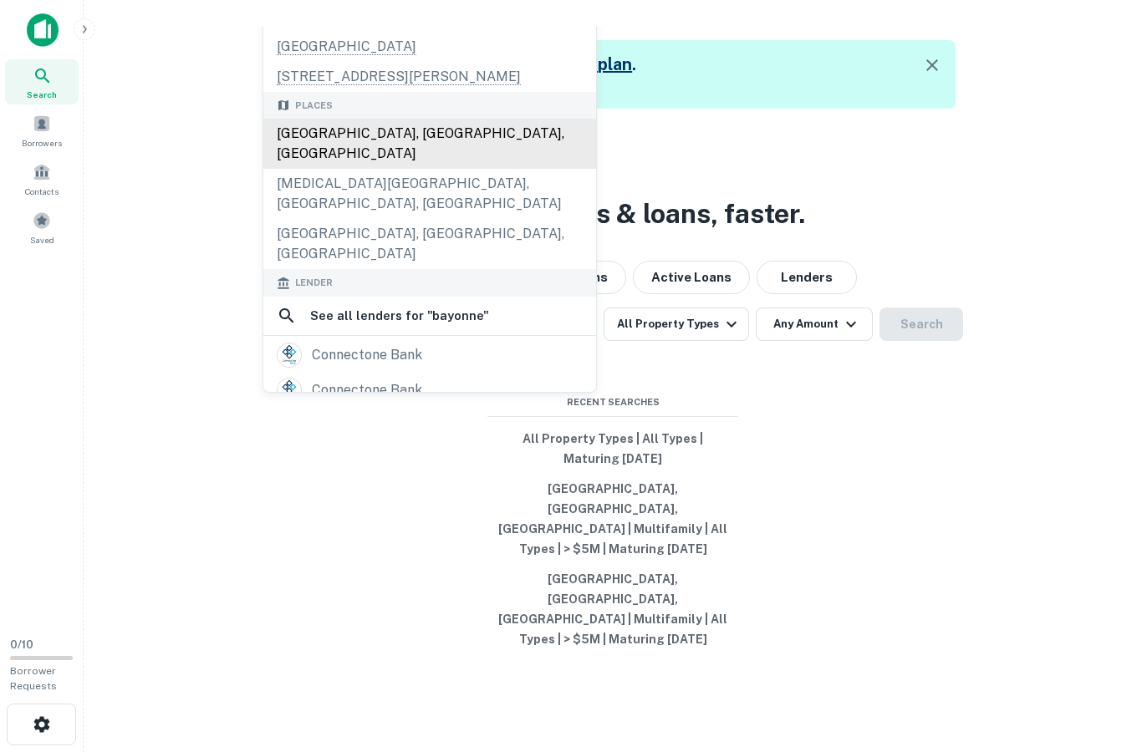
drag, startPoint x: 433, startPoint y: 408, endPoint x: 364, endPoint y: 206, distance: 213.8
click at [364, 169] on div "[GEOGRAPHIC_DATA], [GEOGRAPHIC_DATA], [GEOGRAPHIC_DATA]" at bounding box center [429, 144] width 333 height 50
type input "**********"
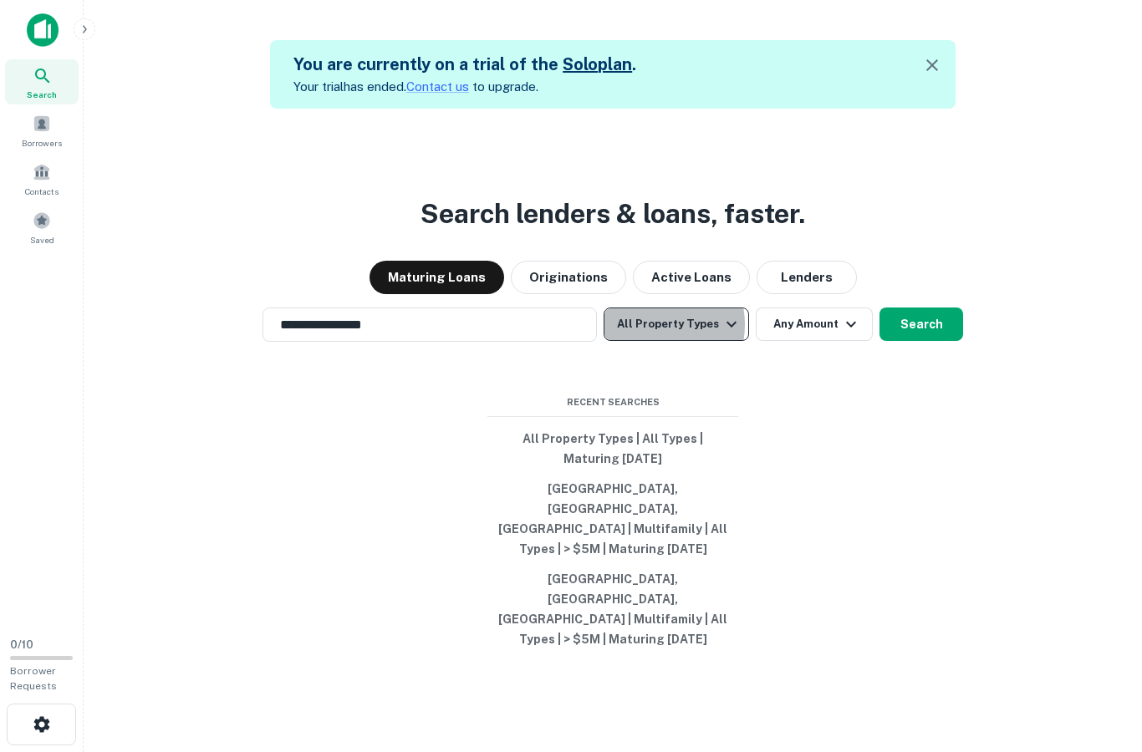
click at [647, 341] on button "All Property Types" at bounding box center [675, 324] width 145 height 33
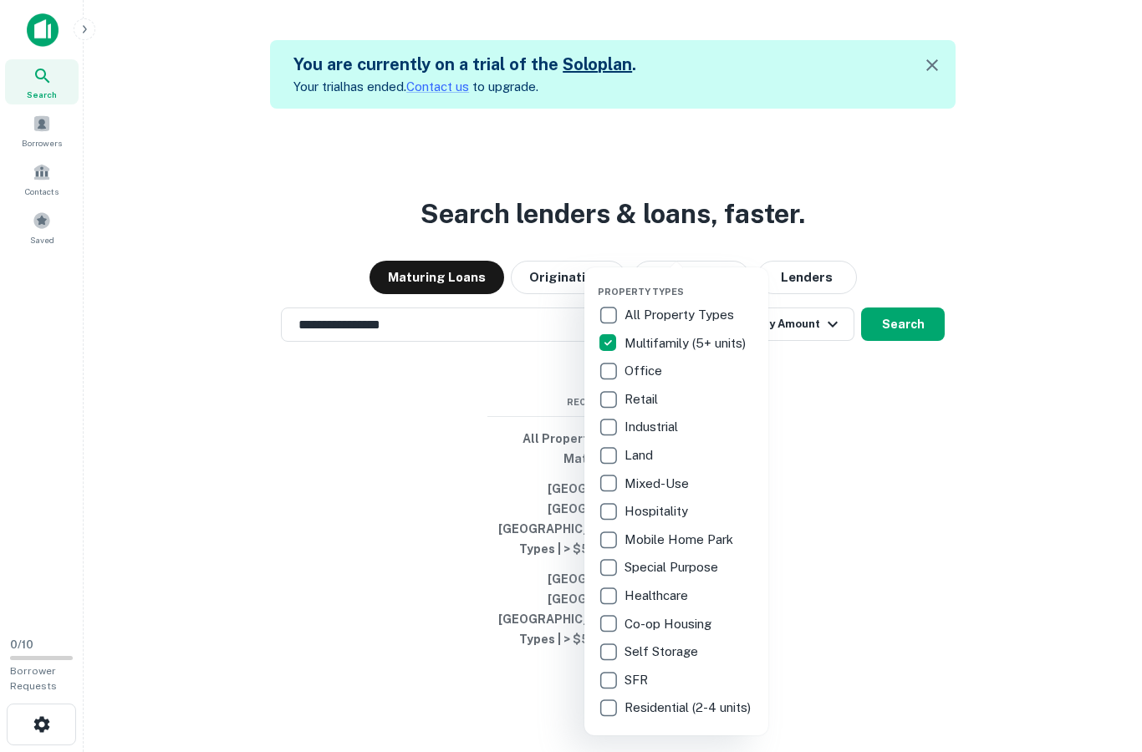
click at [820, 405] on div at bounding box center [571, 376] width 1142 height 752
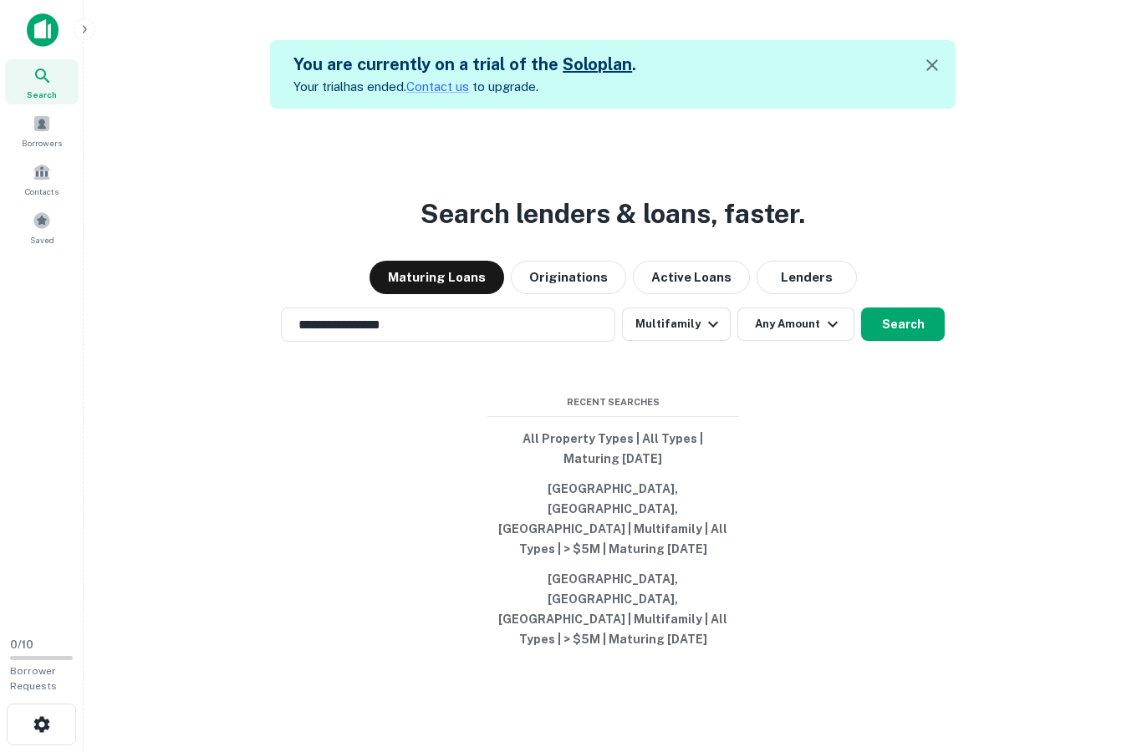
click at [822, 334] on icon "button" at bounding box center [832, 324] width 20 height 20
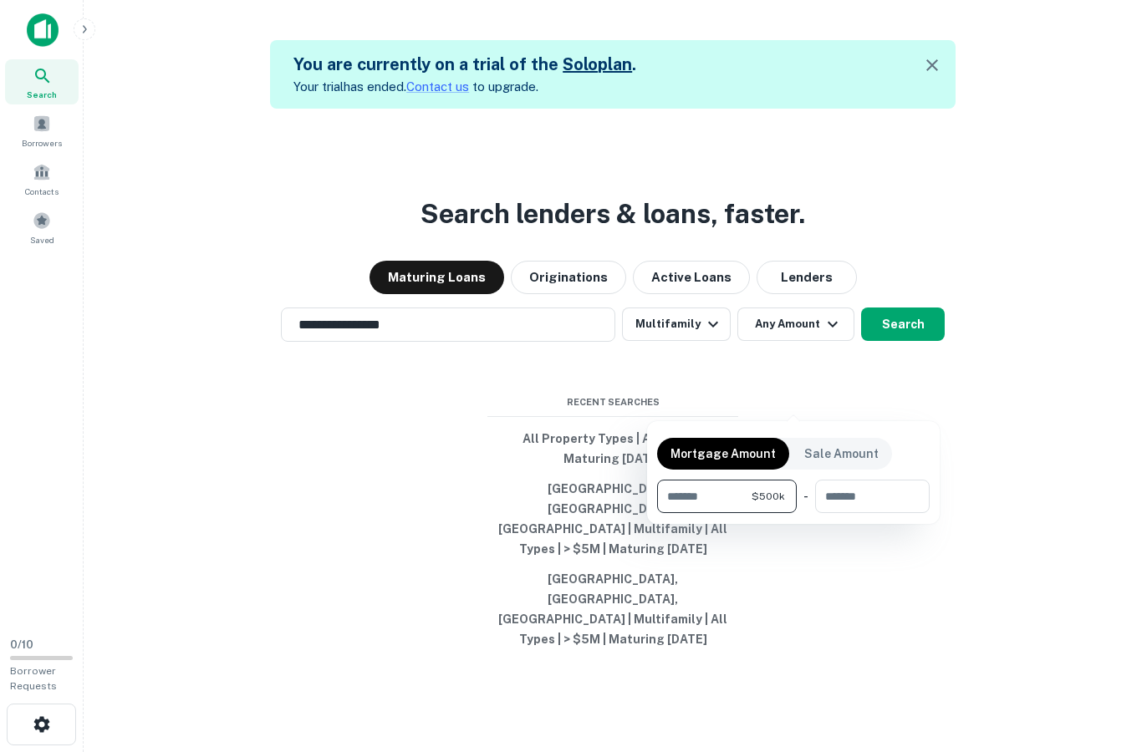
type input "*******"
click at [909, 379] on div at bounding box center [571, 376] width 1142 height 752
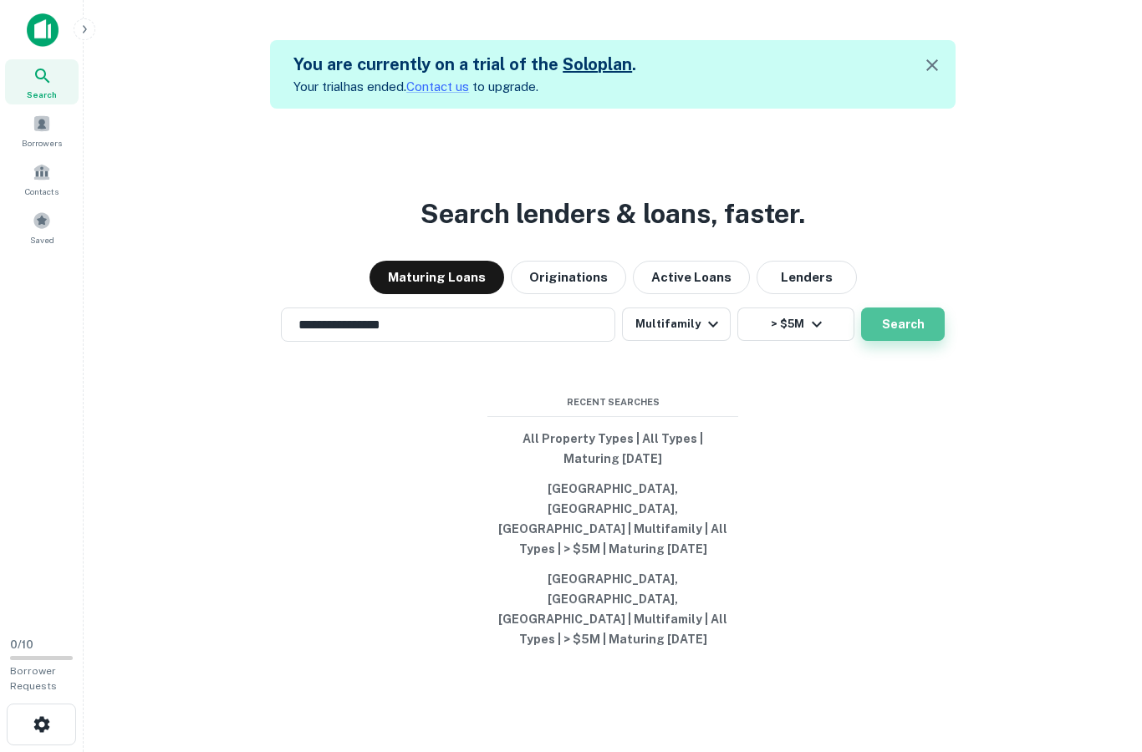
click at [904, 341] on button "Search" at bounding box center [903, 324] width 84 height 33
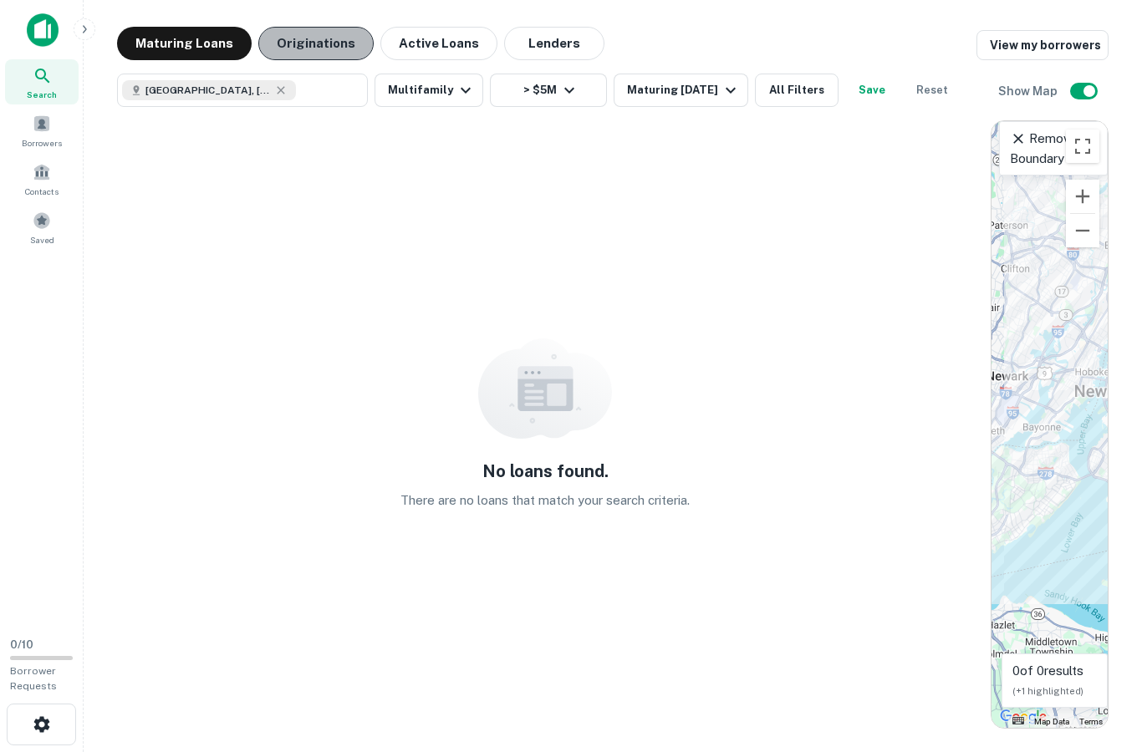
click at [328, 41] on button "Originations" at bounding box center [315, 43] width 115 height 33
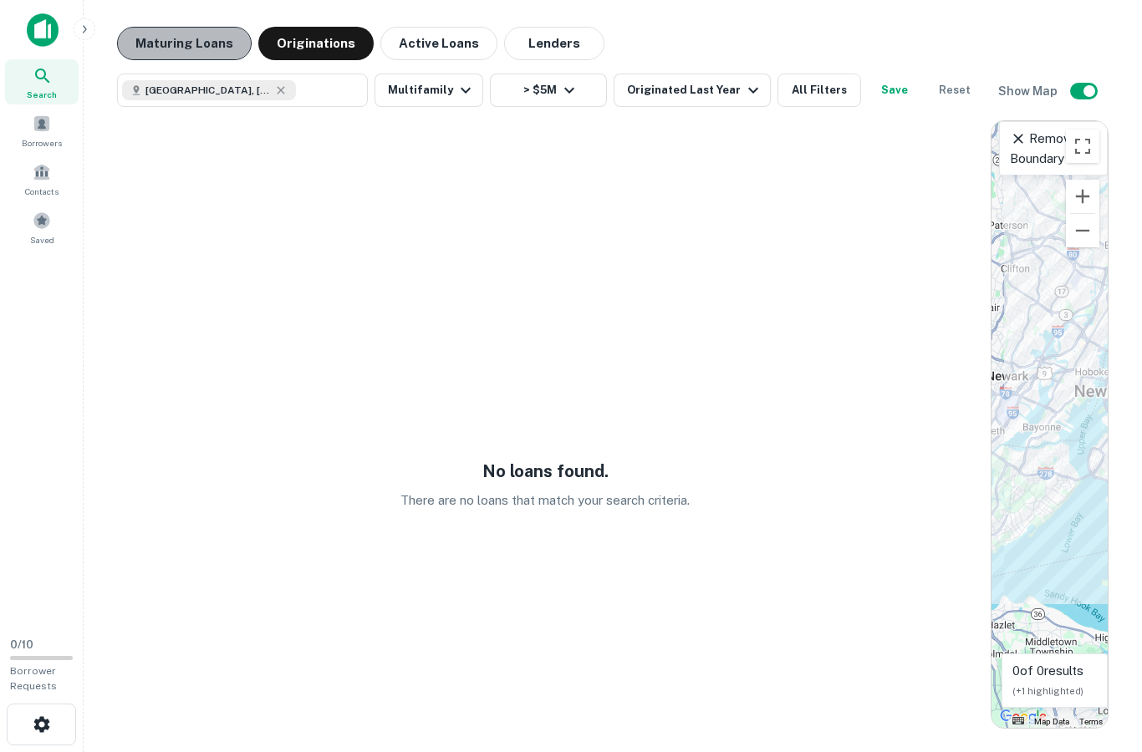
click at [209, 45] on button "Maturing Loans" at bounding box center [184, 43] width 135 height 33
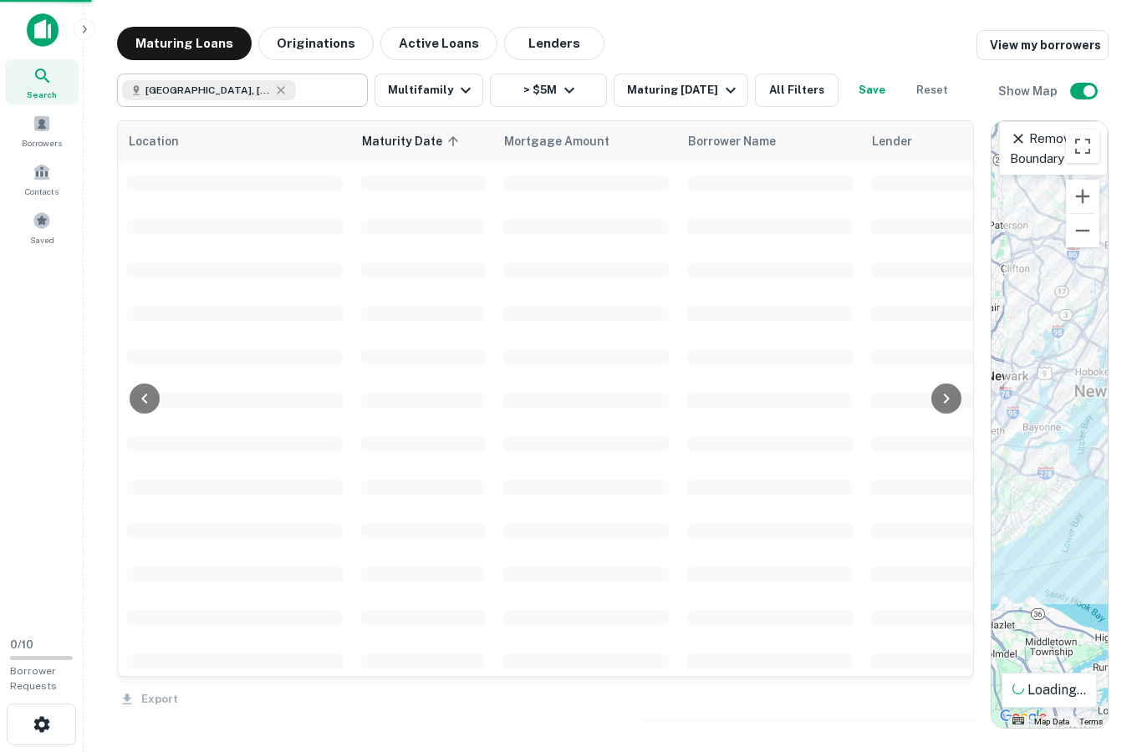
scroll to position [2490, 0]
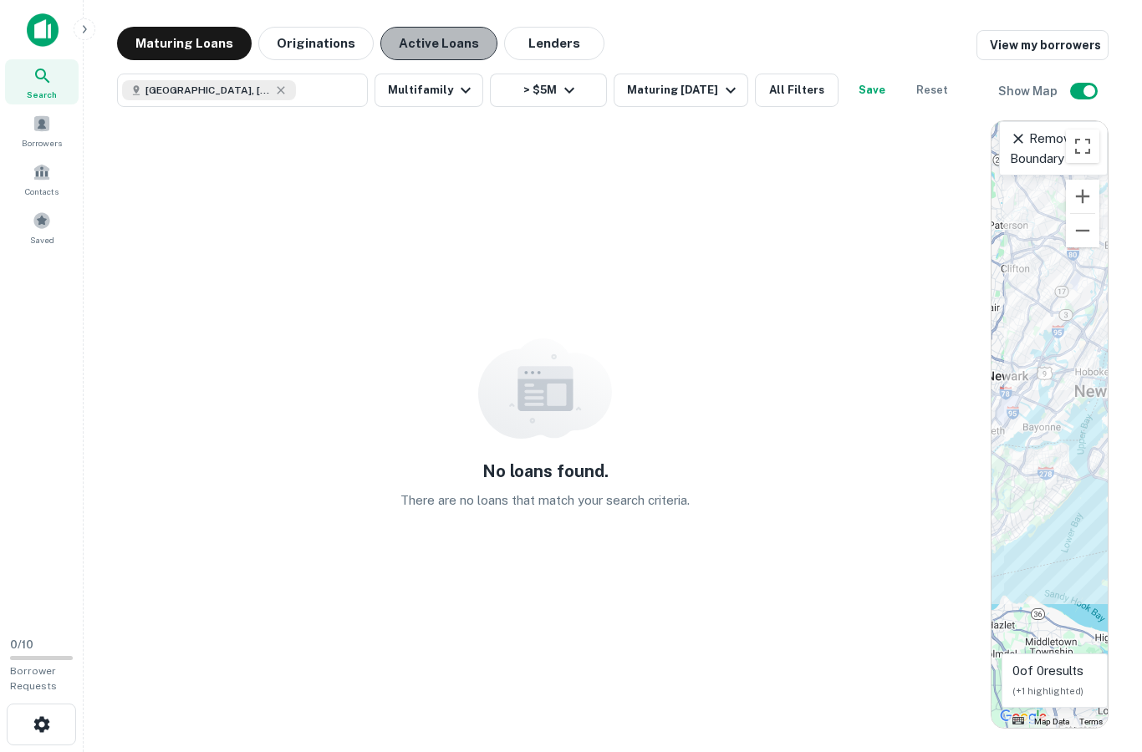
click at [420, 53] on button "Active Loans" at bounding box center [438, 43] width 117 height 33
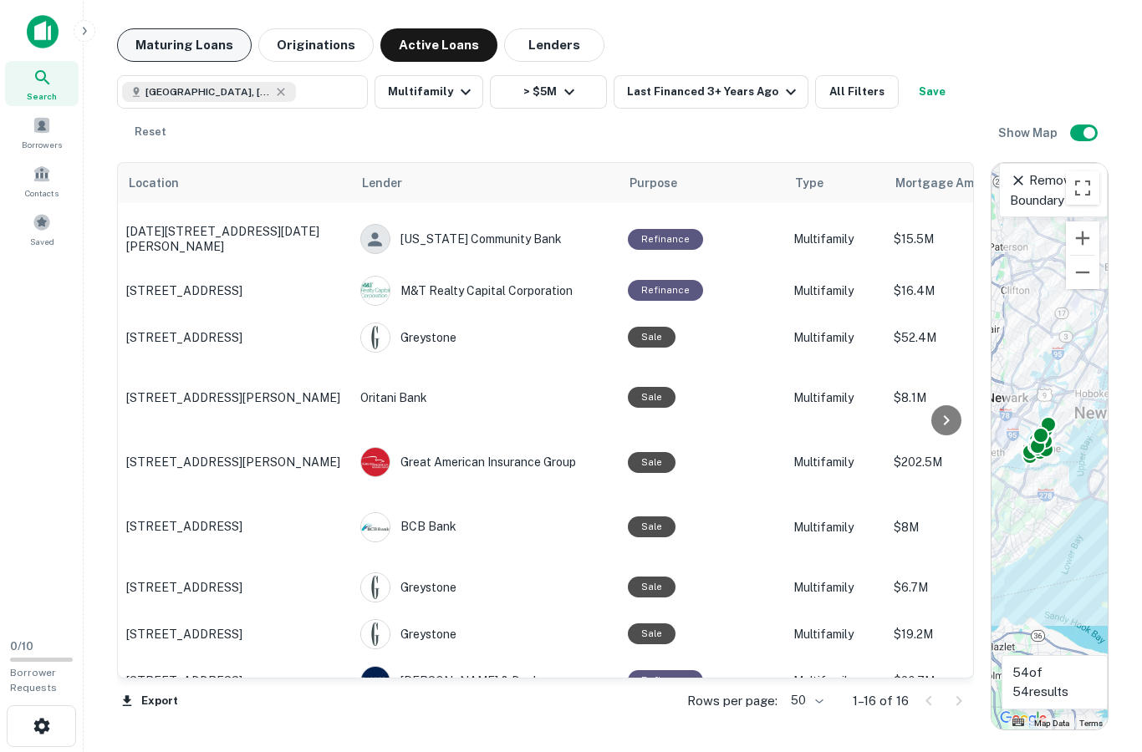
click at [208, 53] on button "Maturing Loans" at bounding box center [184, 43] width 135 height 33
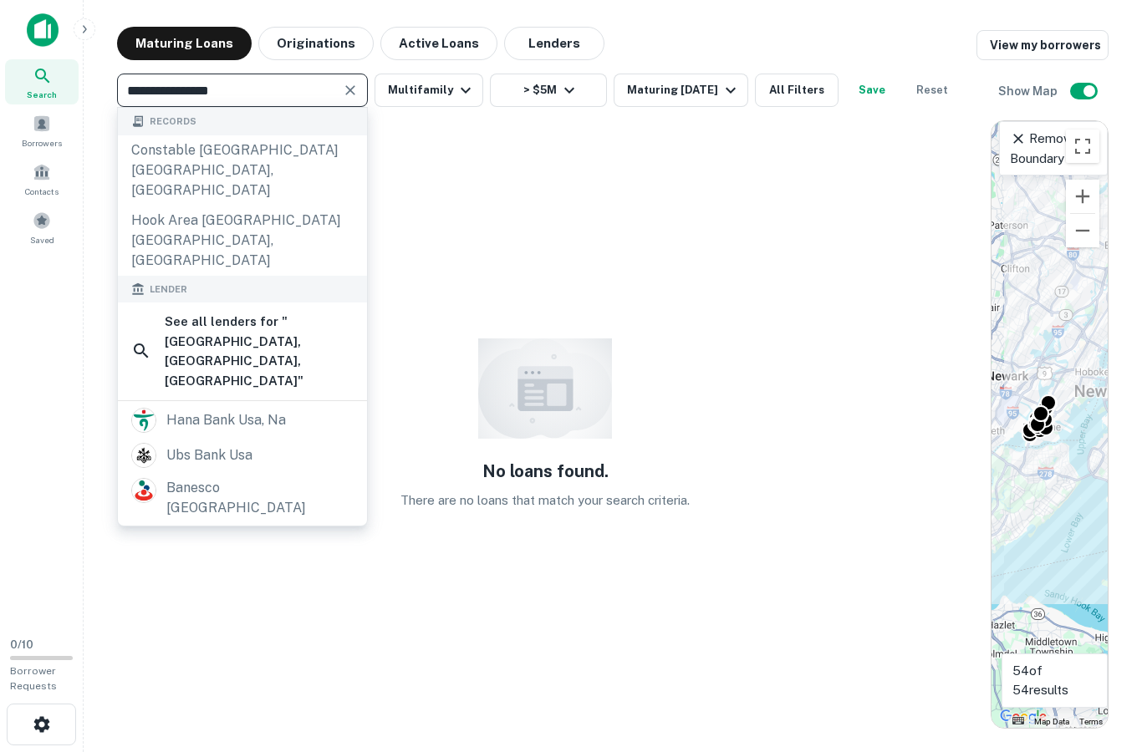
type input "**********"
click at [317, 84] on input "**********" at bounding box center [228, 90] width 213 height 23
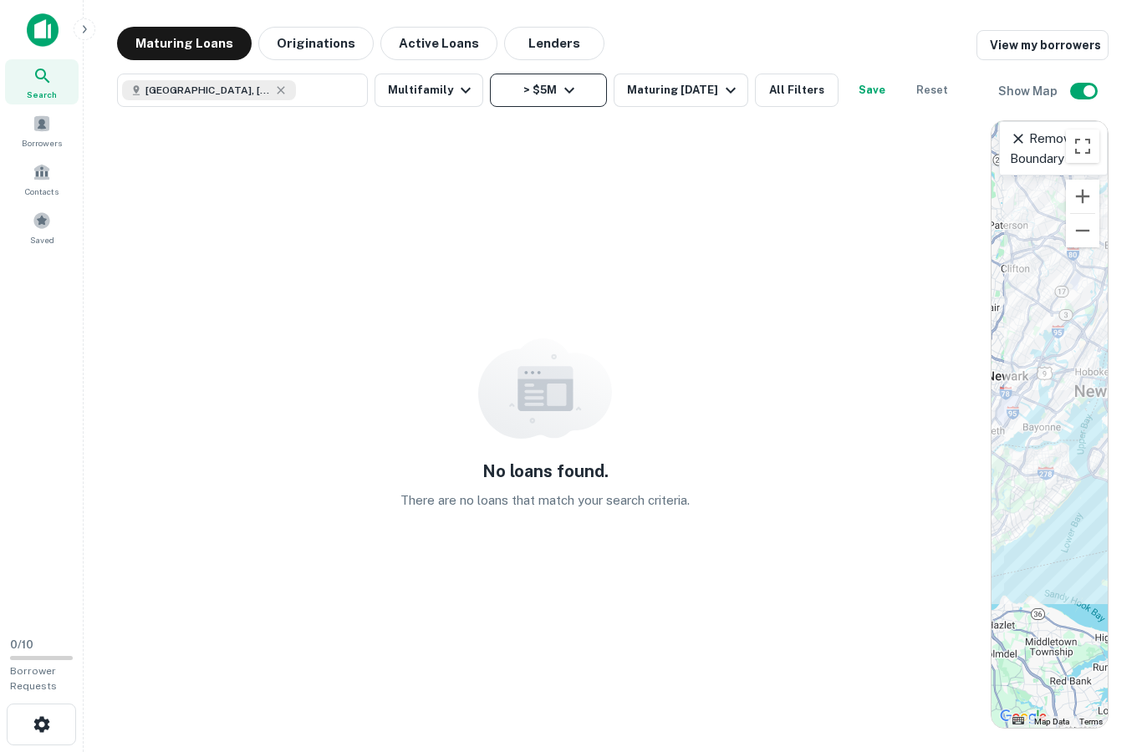
click at [529, 92] on button "> $5M" at bounding box center [548, 90] width 117 height 33
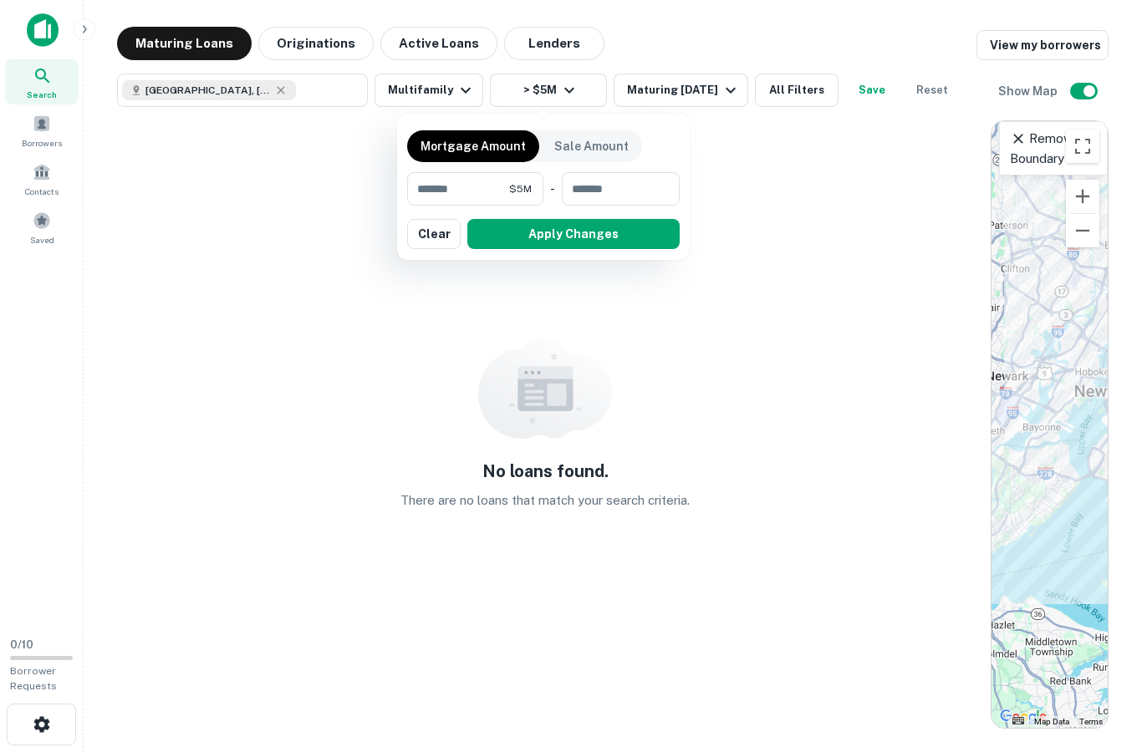
click at [416, 99] on div at bounding box center [571, 376] width 1142 height 752
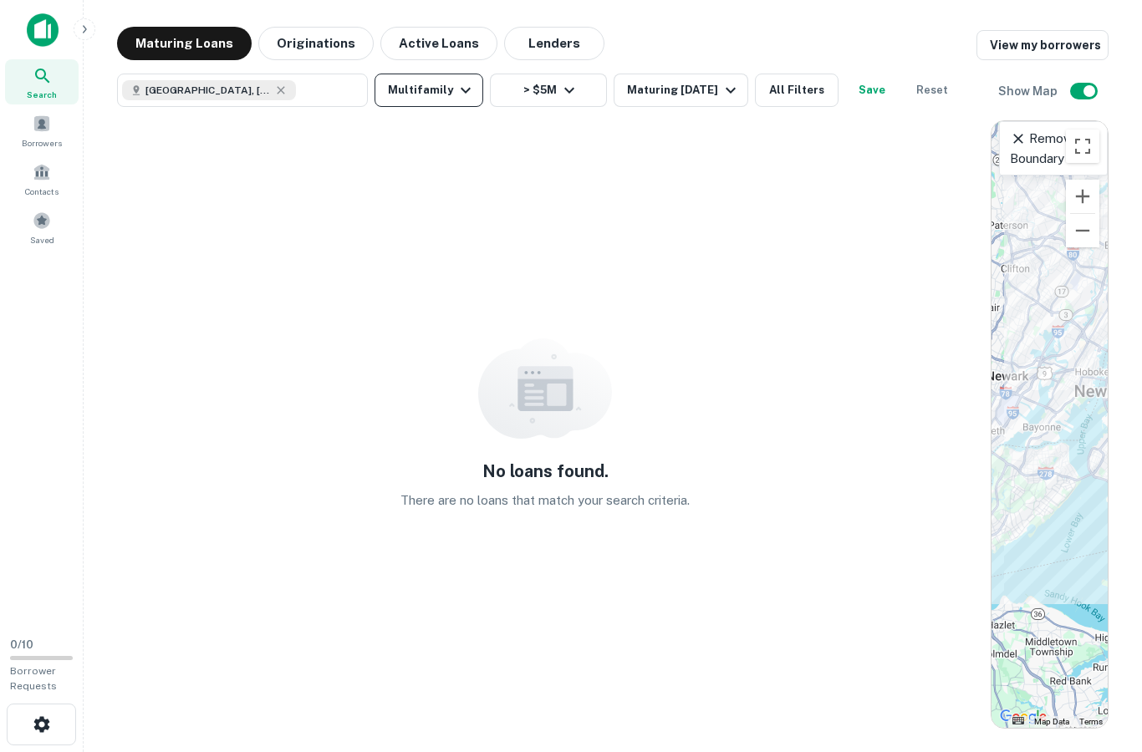
click at [416, 99] on button "Multifamily" at bounding box center [428, 90] width 109 height 33
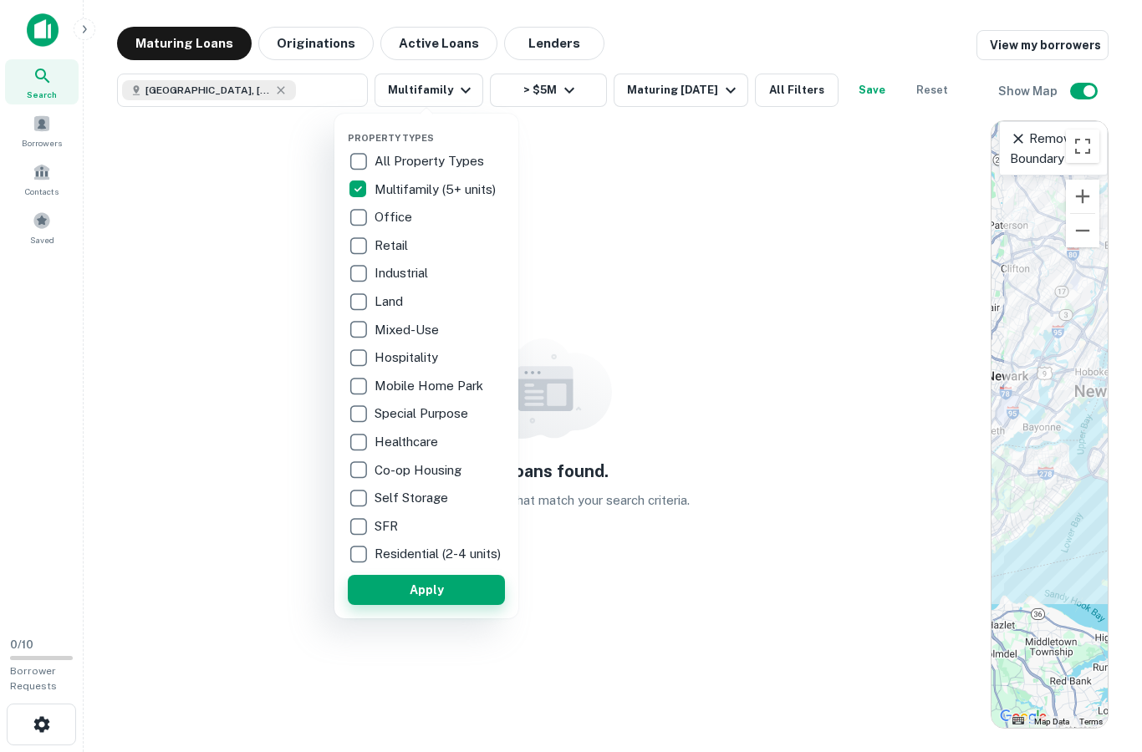
click at [378, 603] on button "Apply" at bounding box center [426, 590] width 157 height 30
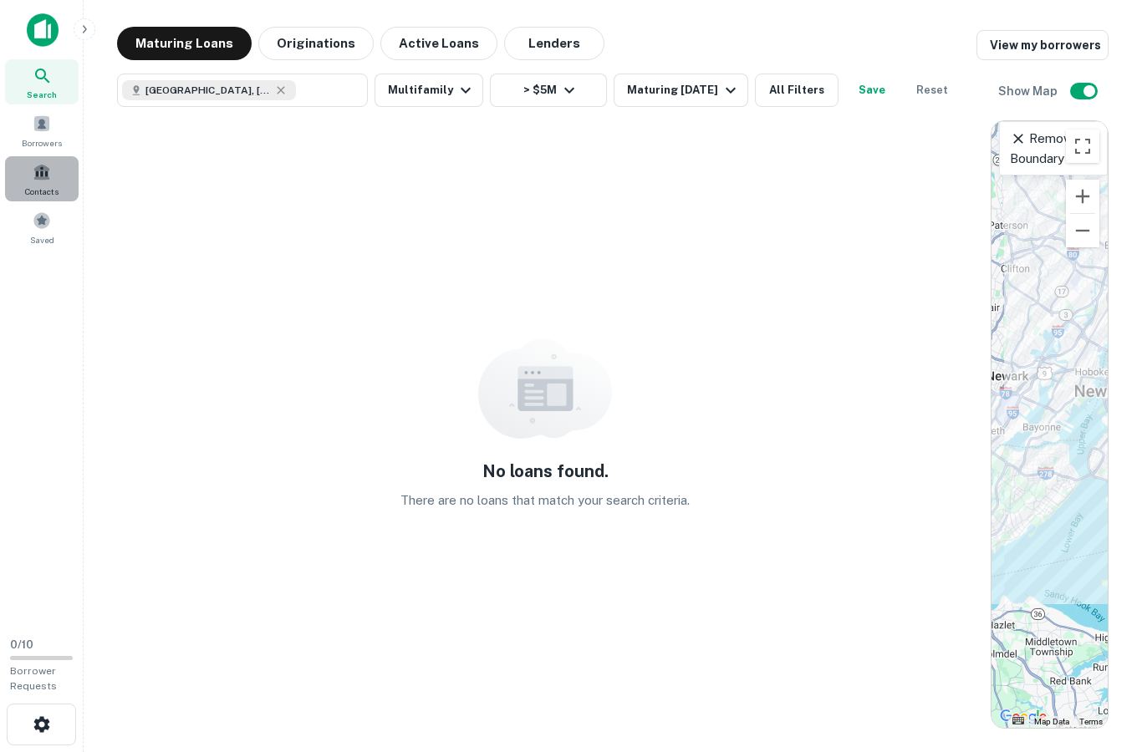
click at [31, 183] on div "Contacts" at bounding box center [42, 178] width 74 height 45
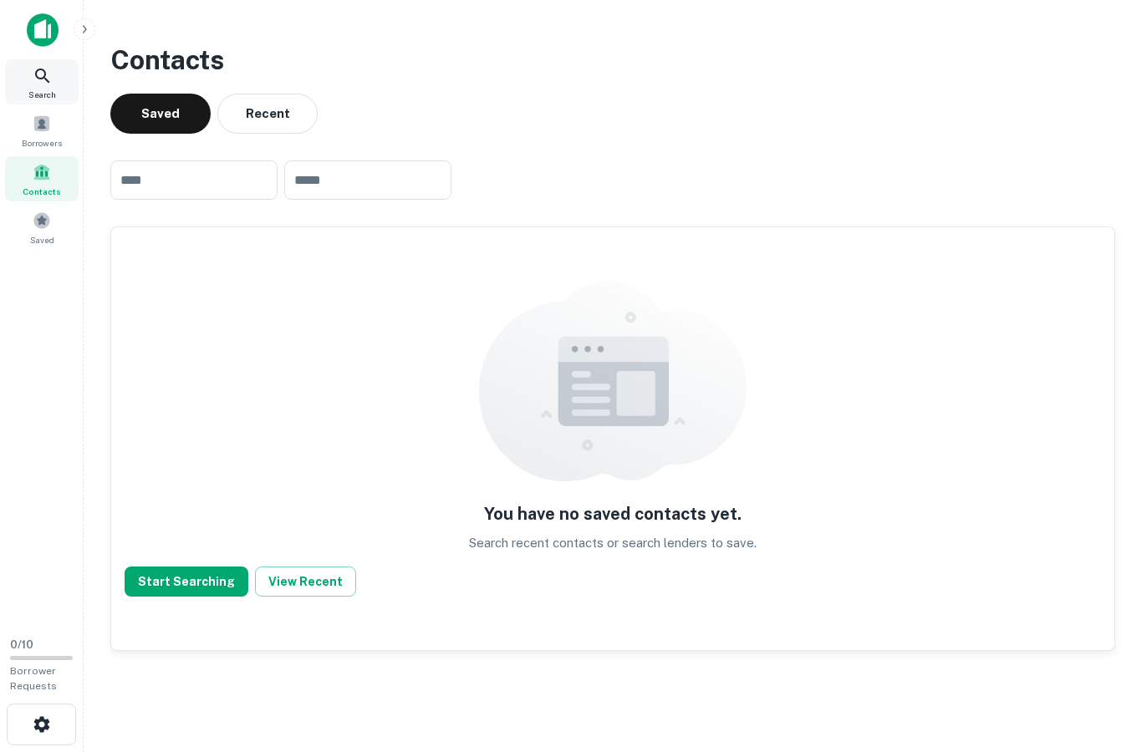
click at [49, 90] on span "Search" at bounding box center [42, 94] width 28 height 13
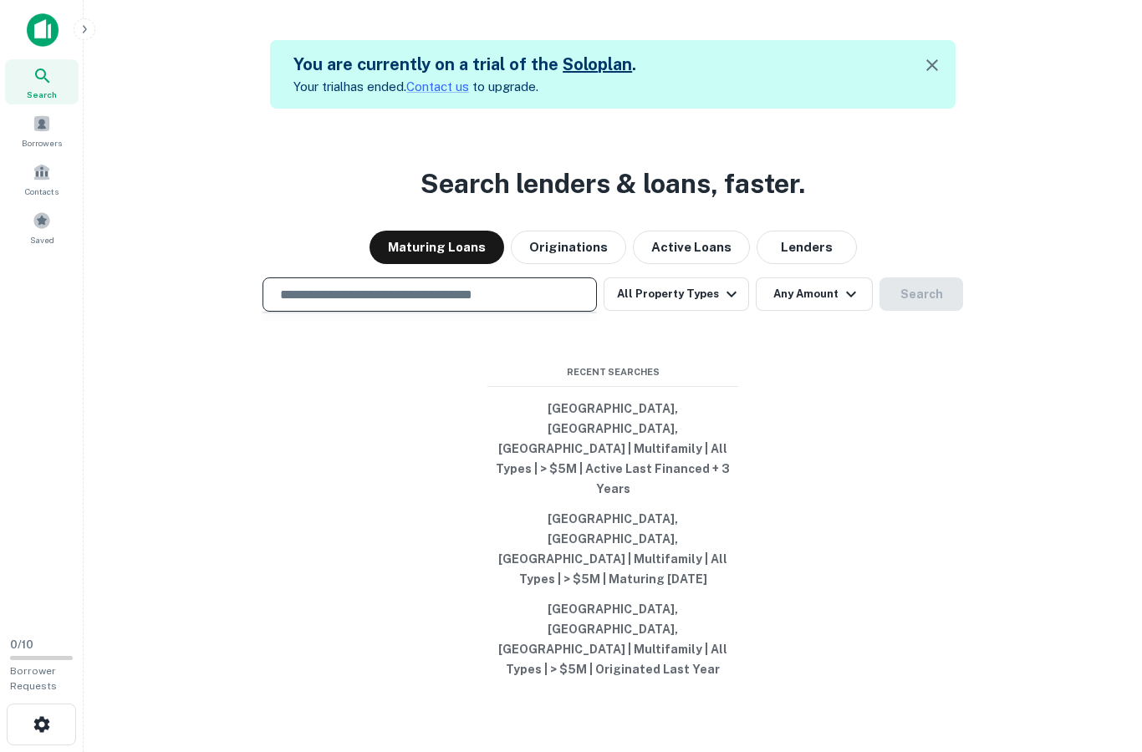
click at [501, 304] on input "text" at bounding box center [429, 294] width 319 height 19
click at [581, 504] on button "[GEOGRAPHIC_DATA], [GEOGRAPHIC_DATA], [GEOGRAPHIC_DATA] | Multifamily | All Typ…" at bounding box center [612, 449] width 251 height 110
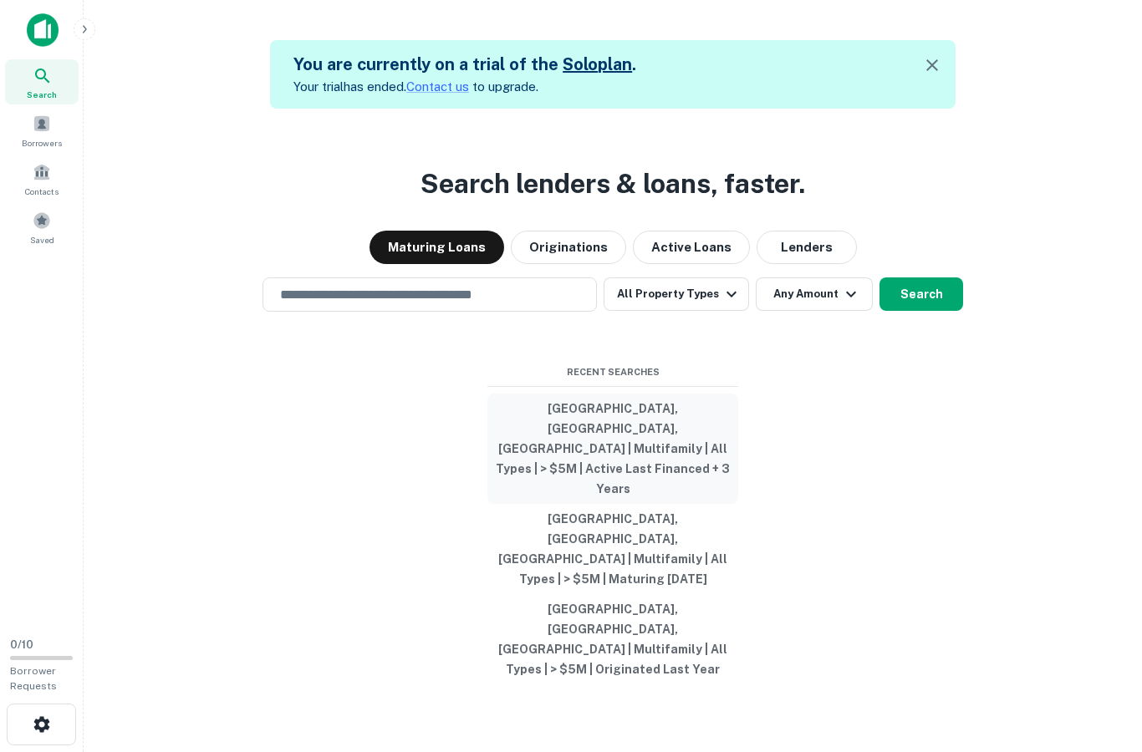
type input "**********"
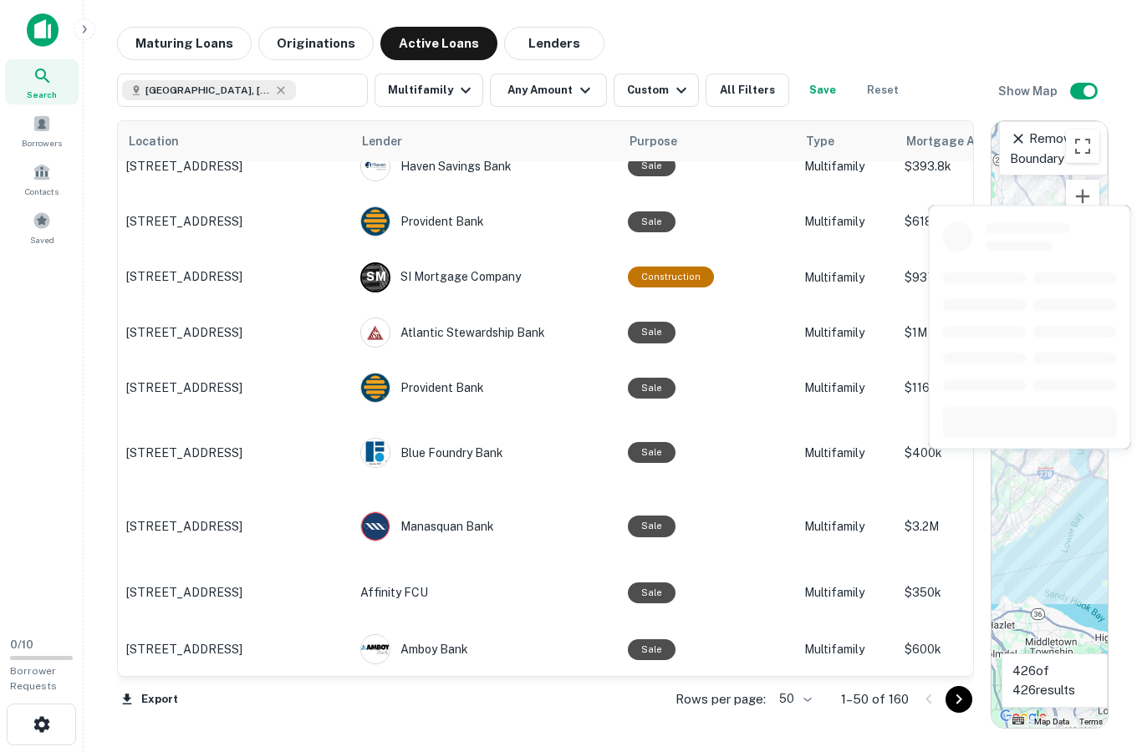
scroll to position [67, 0]
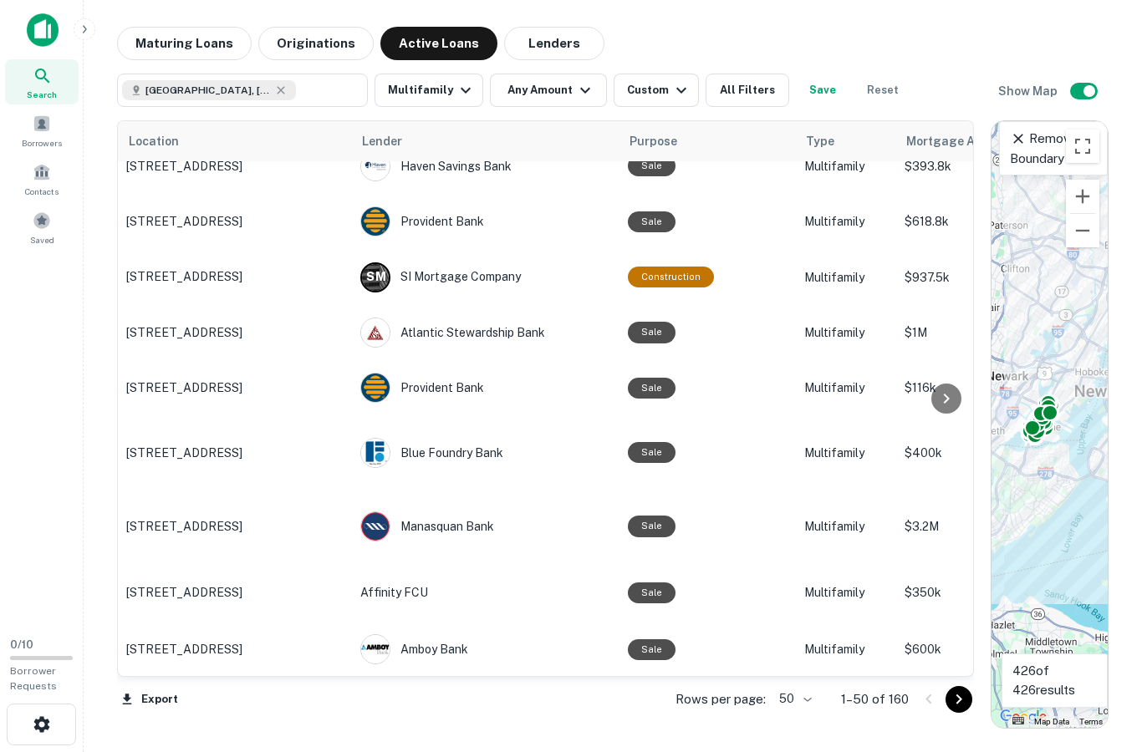
click at [961, 701] on icon "Go to next page" at bounding box center [959, 700] width 20 height 20
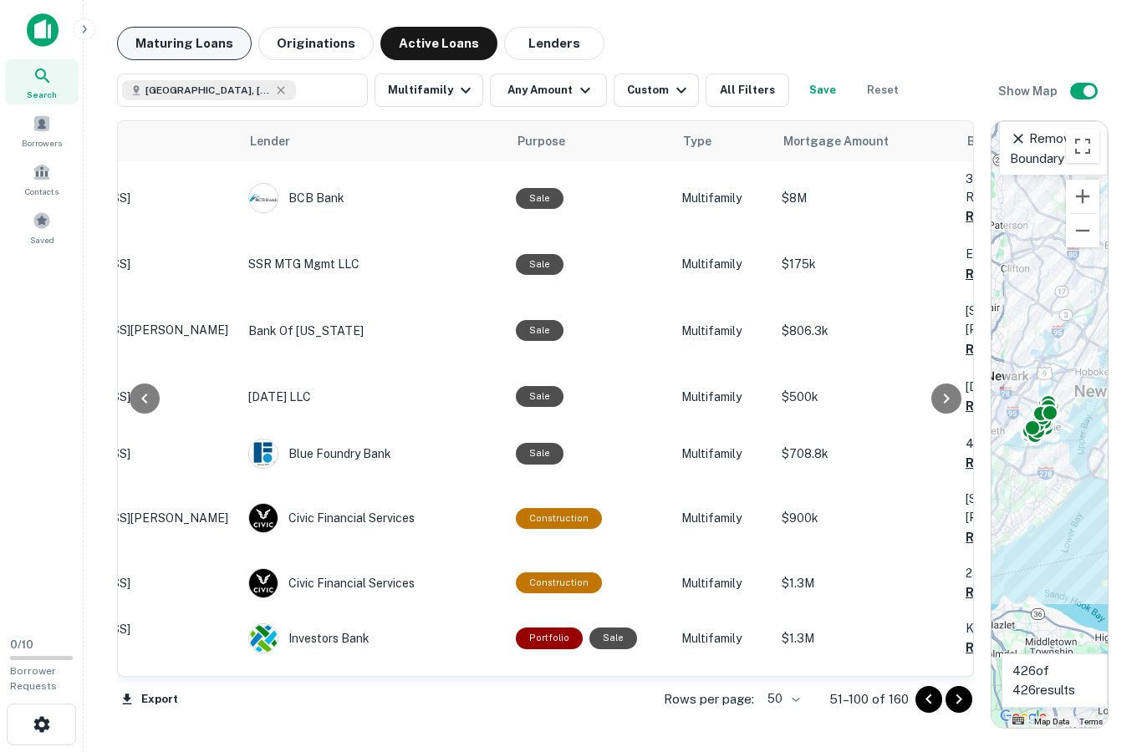
click at [198, 47] on button "Maturing Loans" at bounding box center [184, 43] width 135 height 33
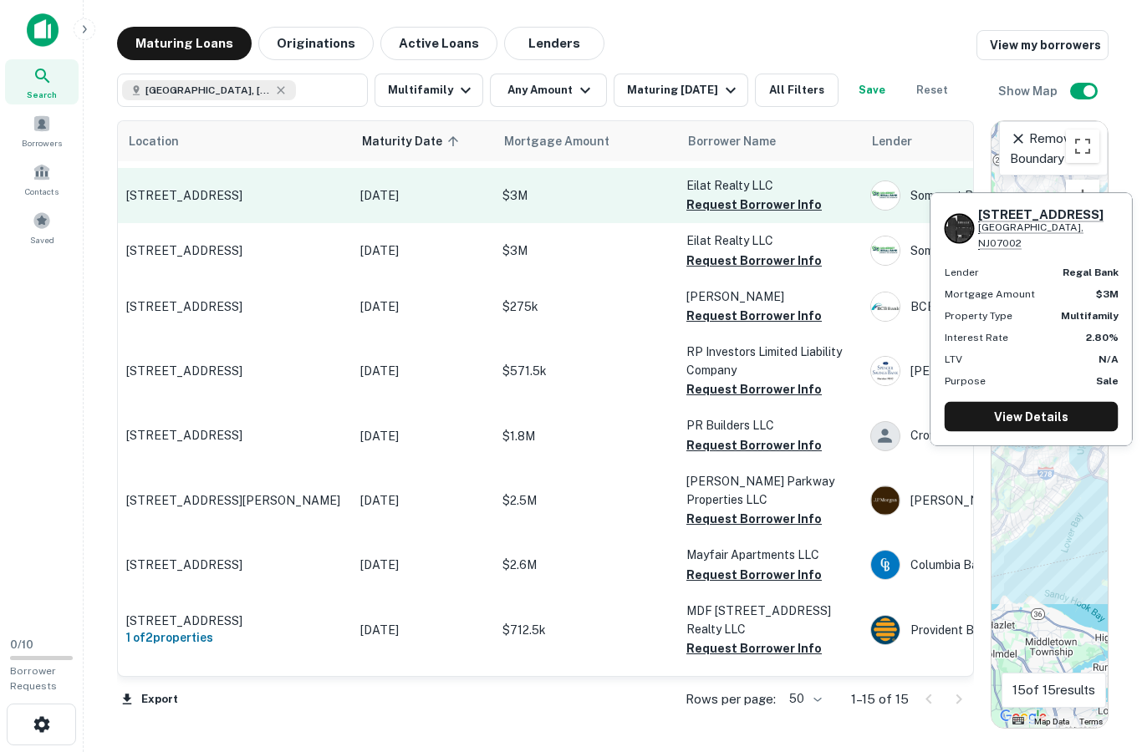
scroll to position [324, 0]
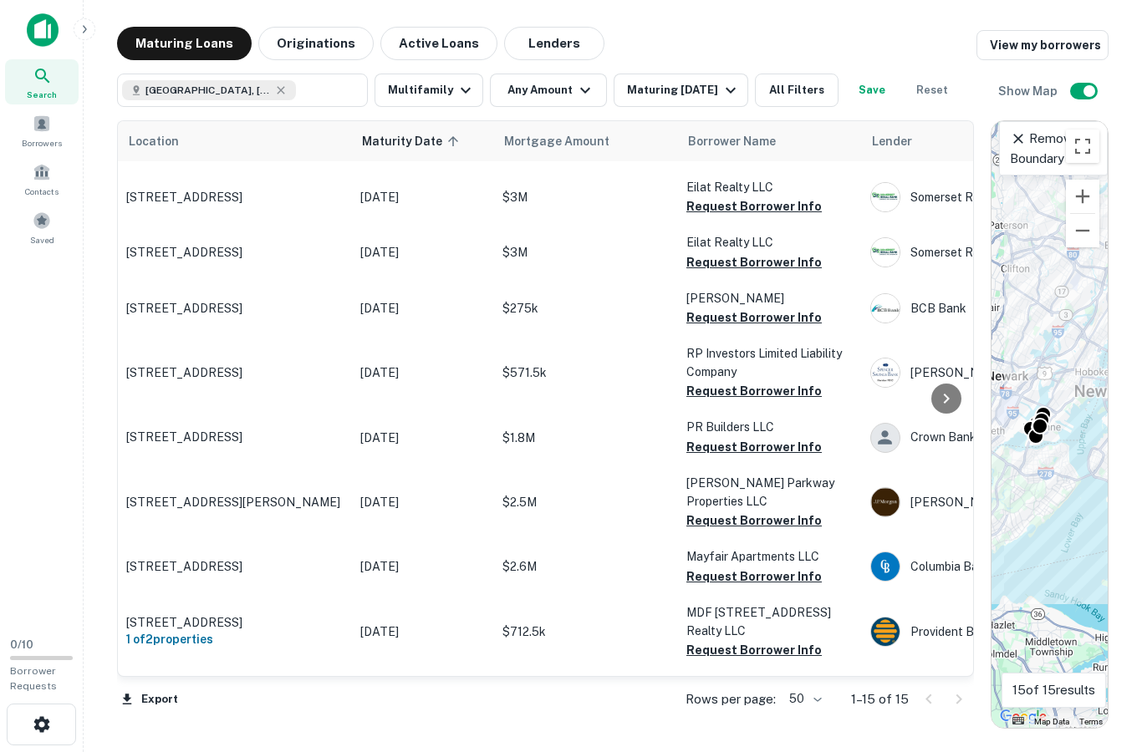
click at [954, 698] on div at bounding box center [943, 699] width 57 height 27
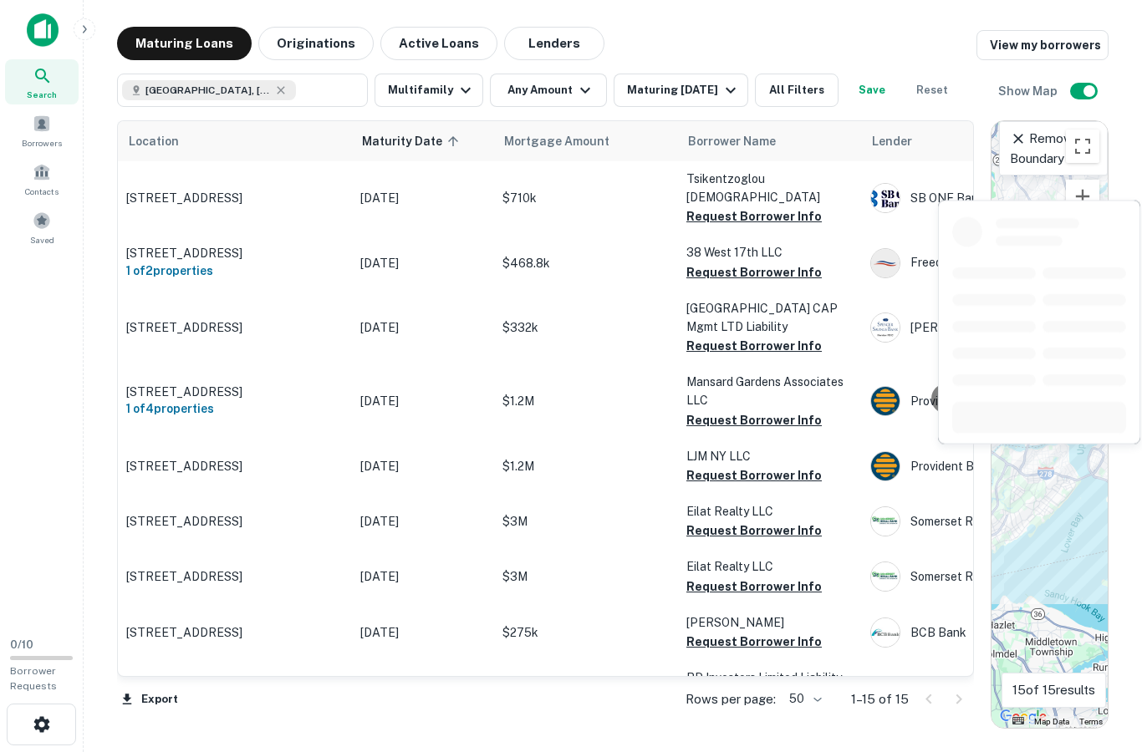
scroll to position [0, 0]
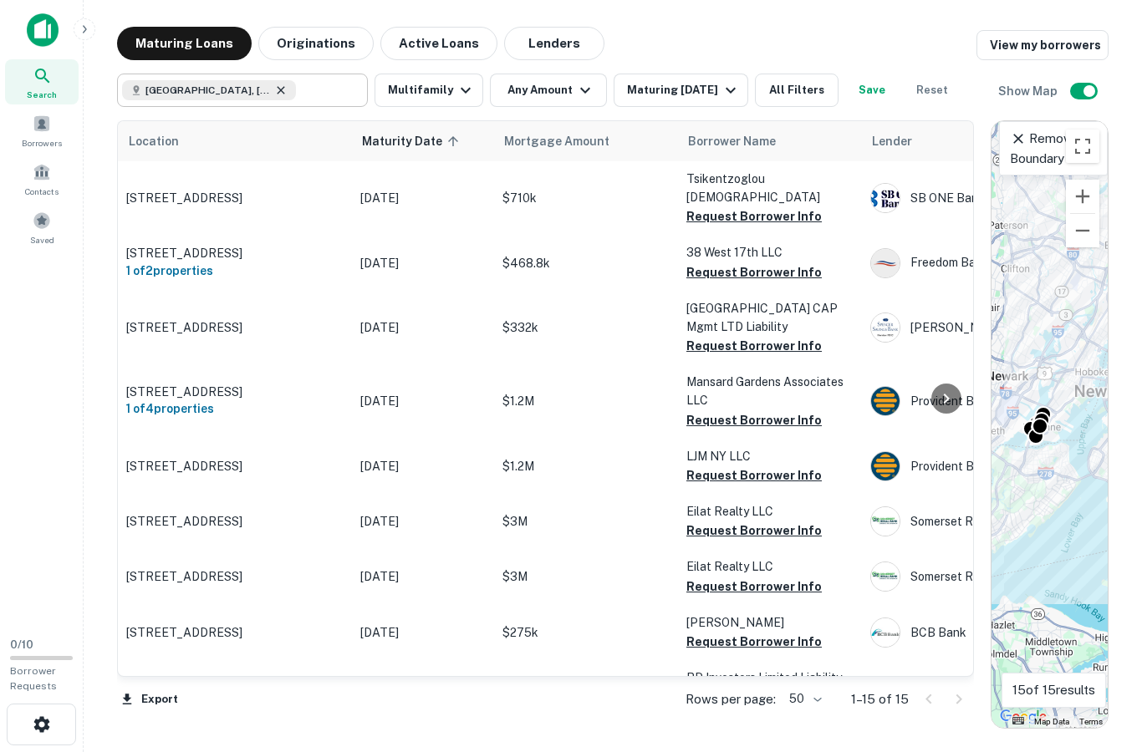
click at [277, 86] on icon at bounding box center [281, 90] width 8 height 8
type input "**********"
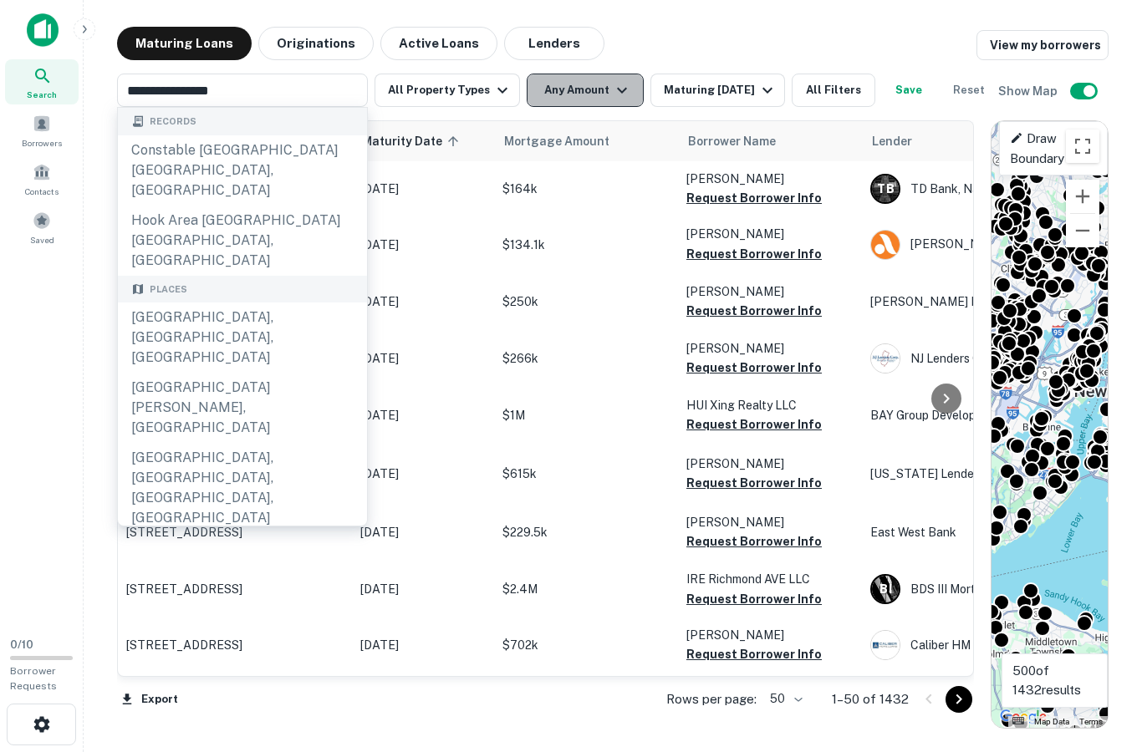
click at [612, 80] on icon "button" at bounding box center [622, 90] width 20 height 20
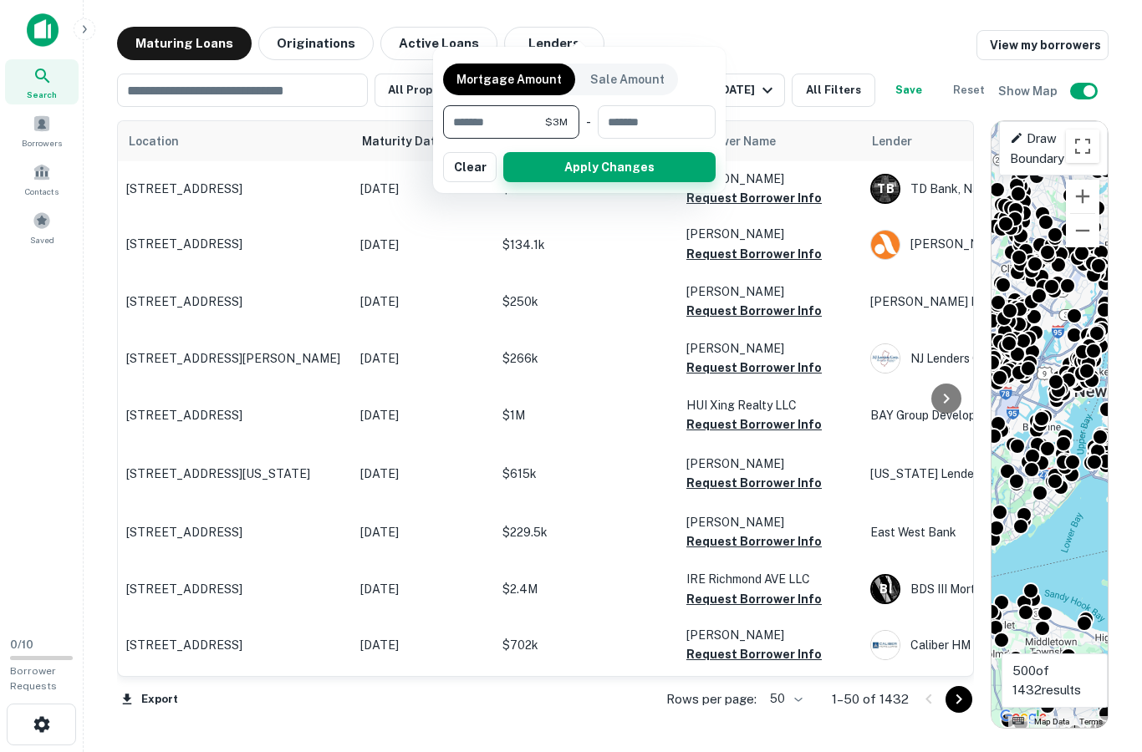
type input "*******"
click at [644, 164] on button "Apply Changes" at bounding box center [609, 167] width 212 height 30
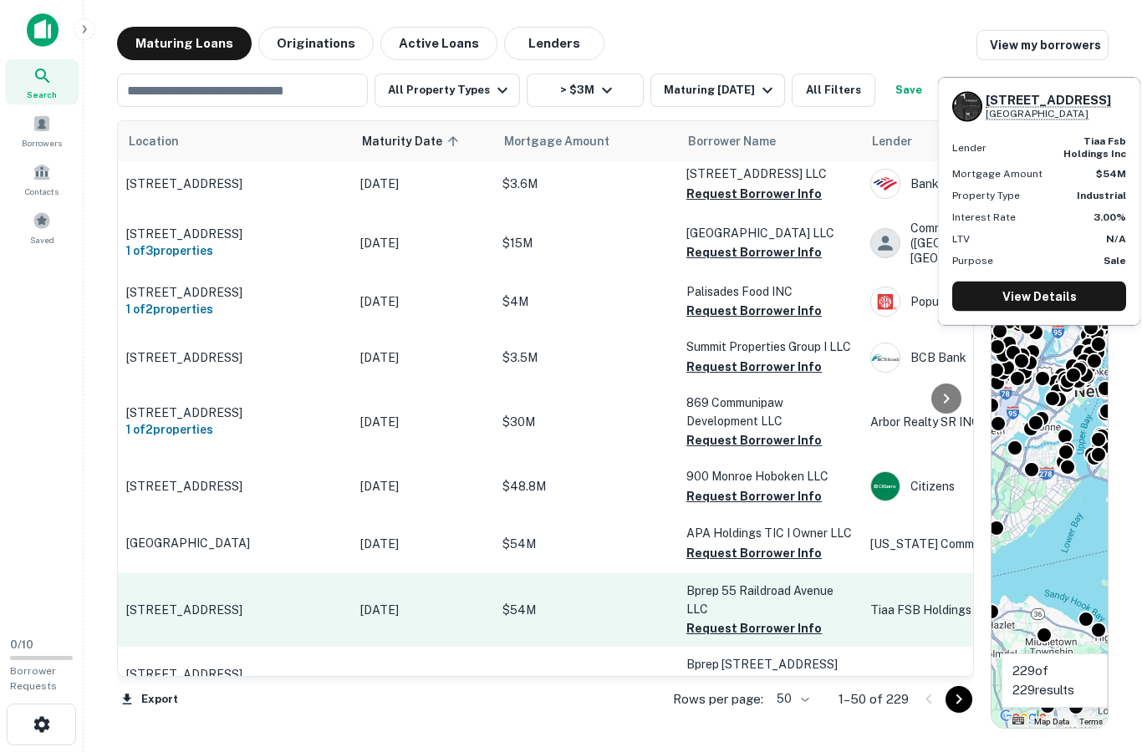
scroll to position [2454, 3]
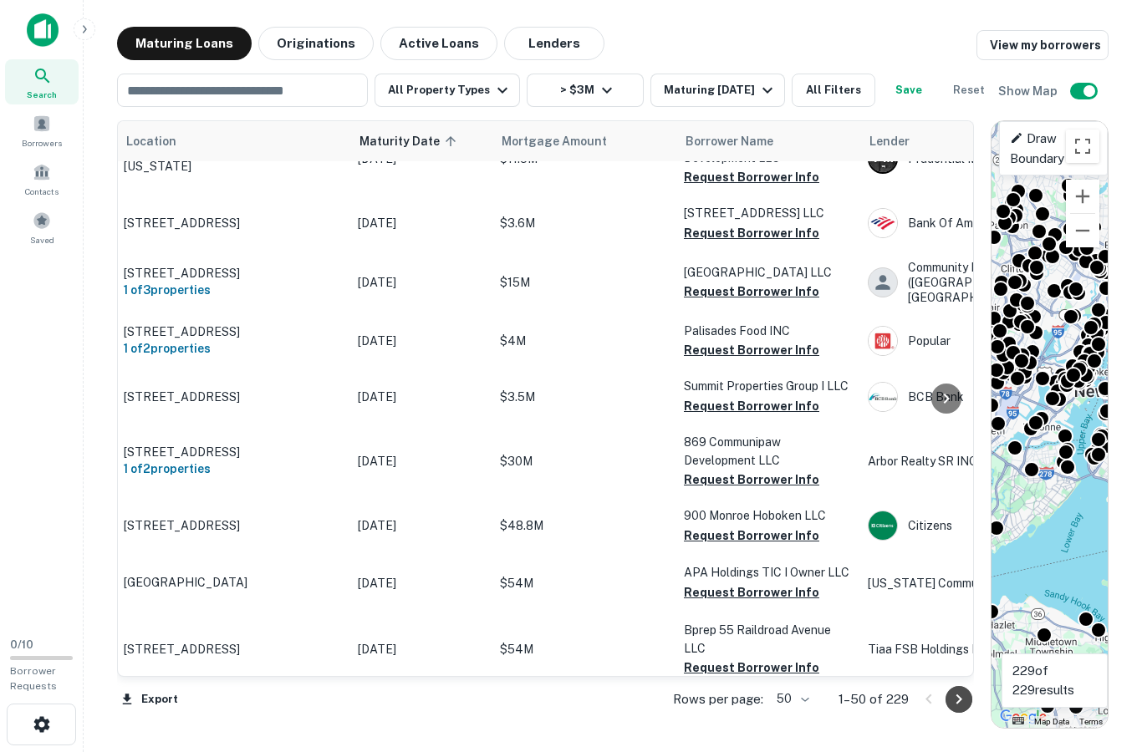
click at [954, 697] on icon "Go to next page" at bounding box center [959, 700] width 20 height 20
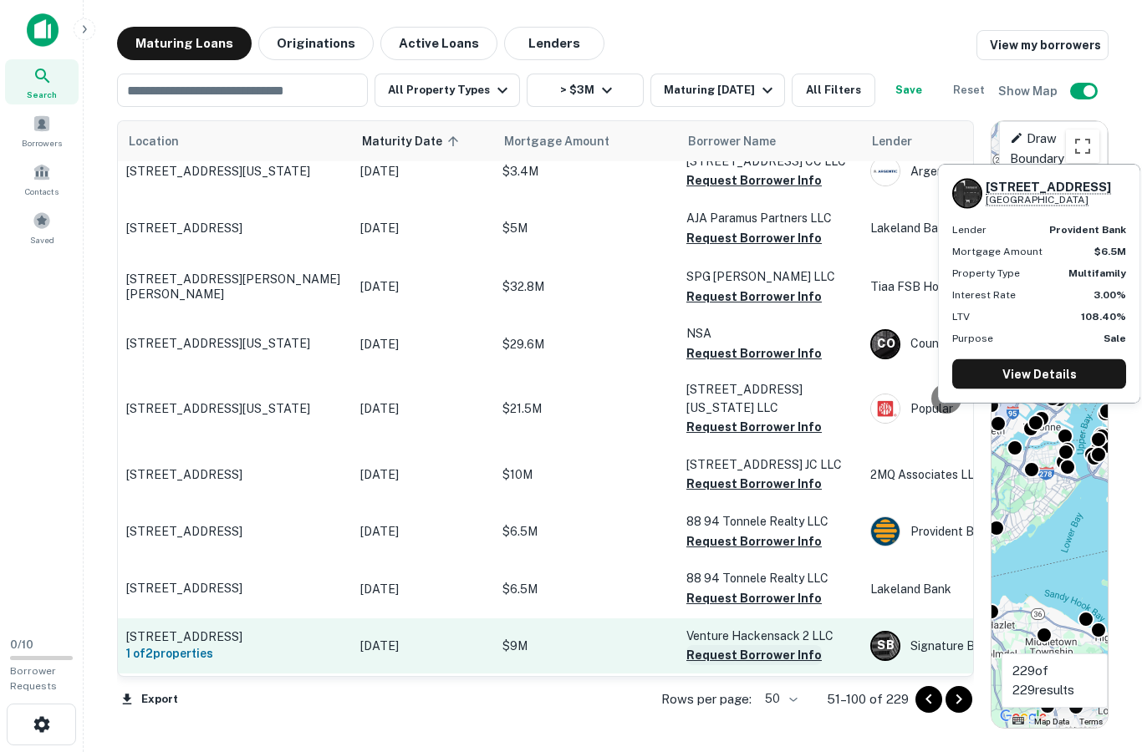
scroll to position [2506, 0]
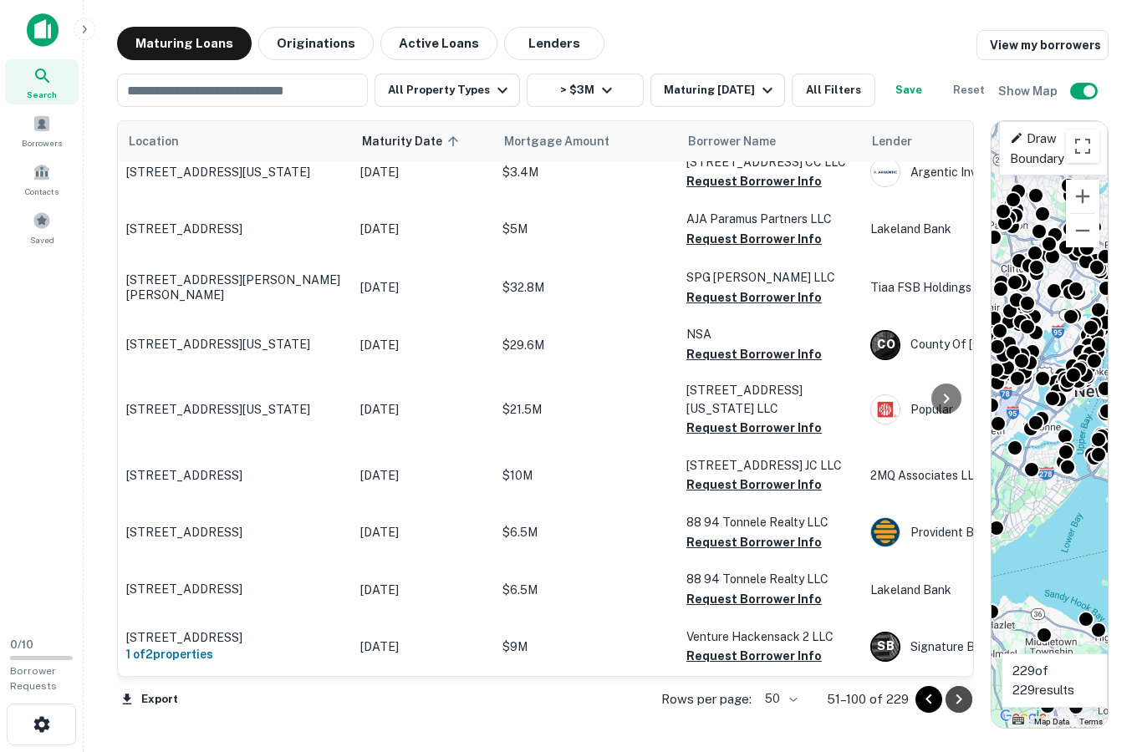
click at [965, 696] on icon "Go to next page" at bounding box center [959, 700] width 20 height 20
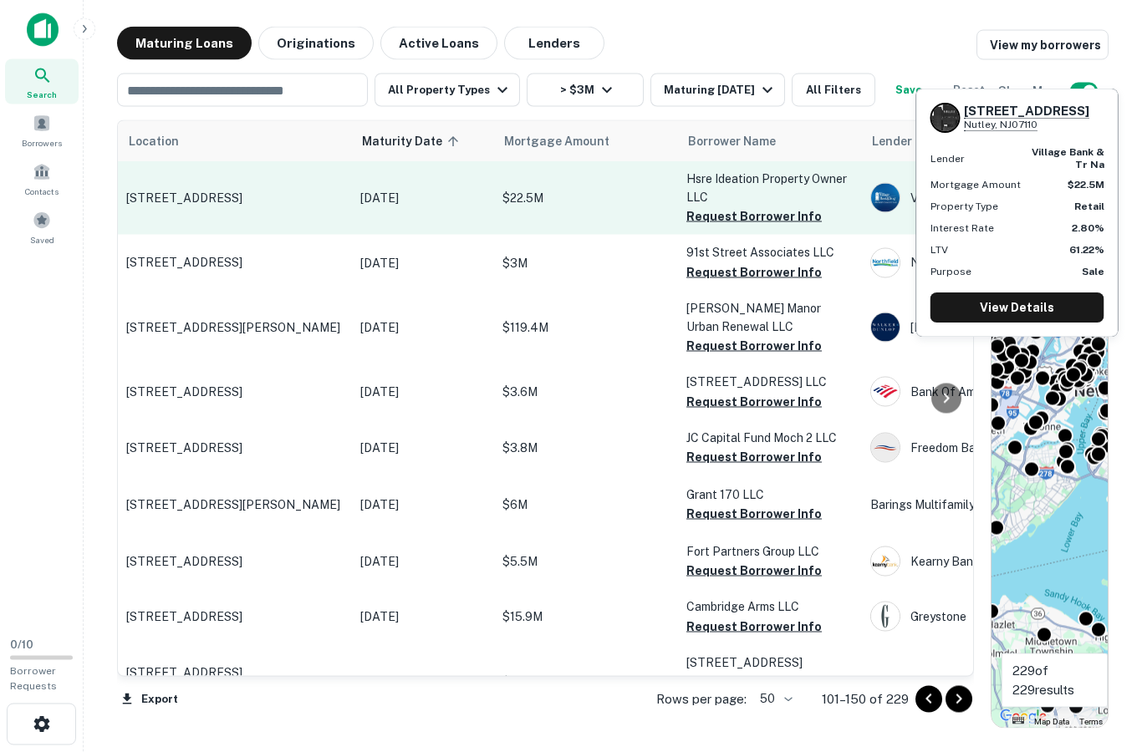
scroll to position [59, 0]
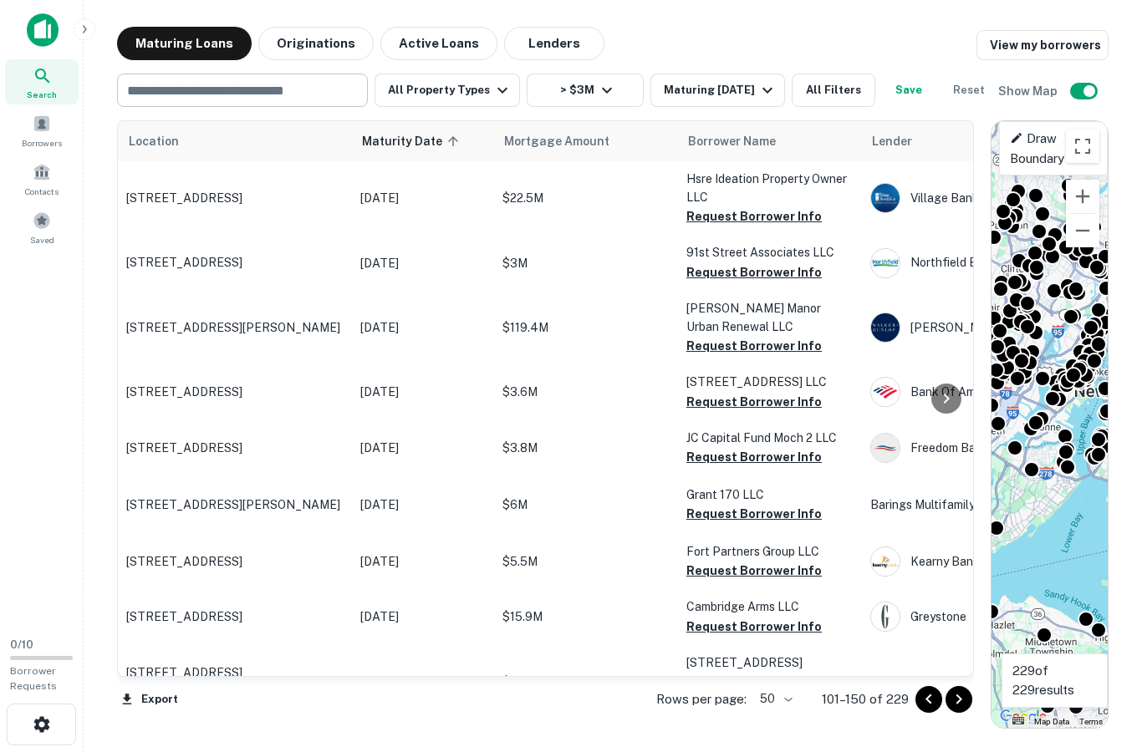
click at [277, 79] on input "text" at bounding box center [241, 90] width 238 height 23
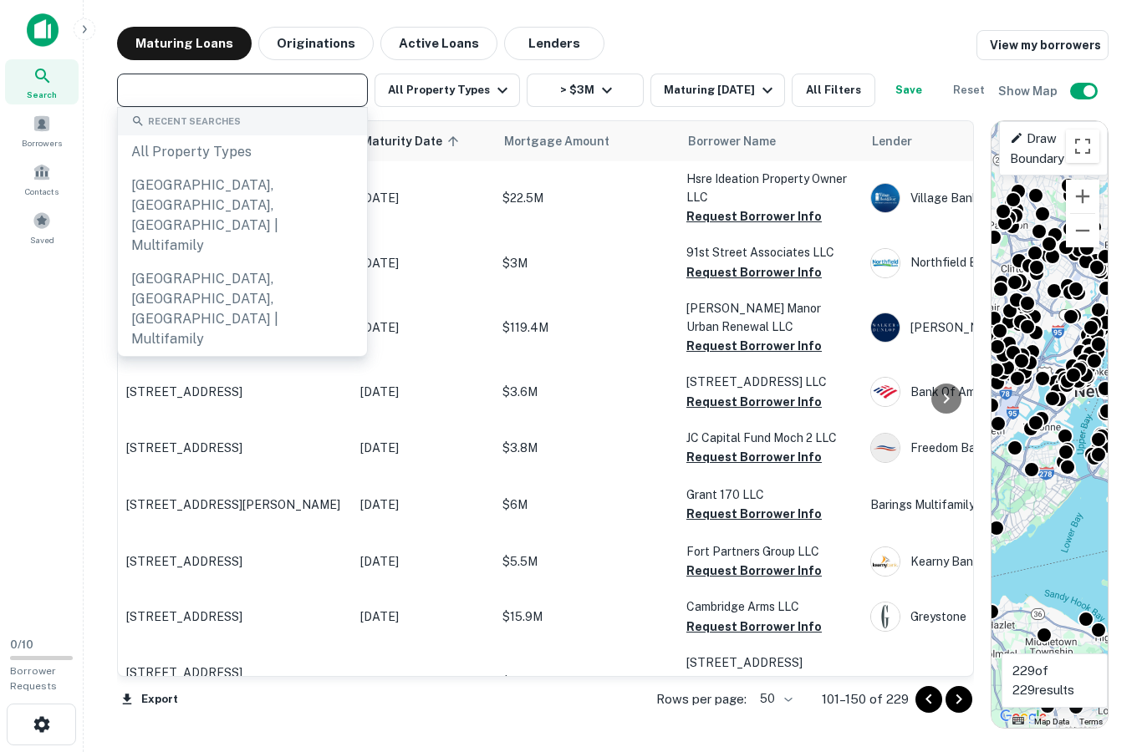
scroll to position [59, 0]
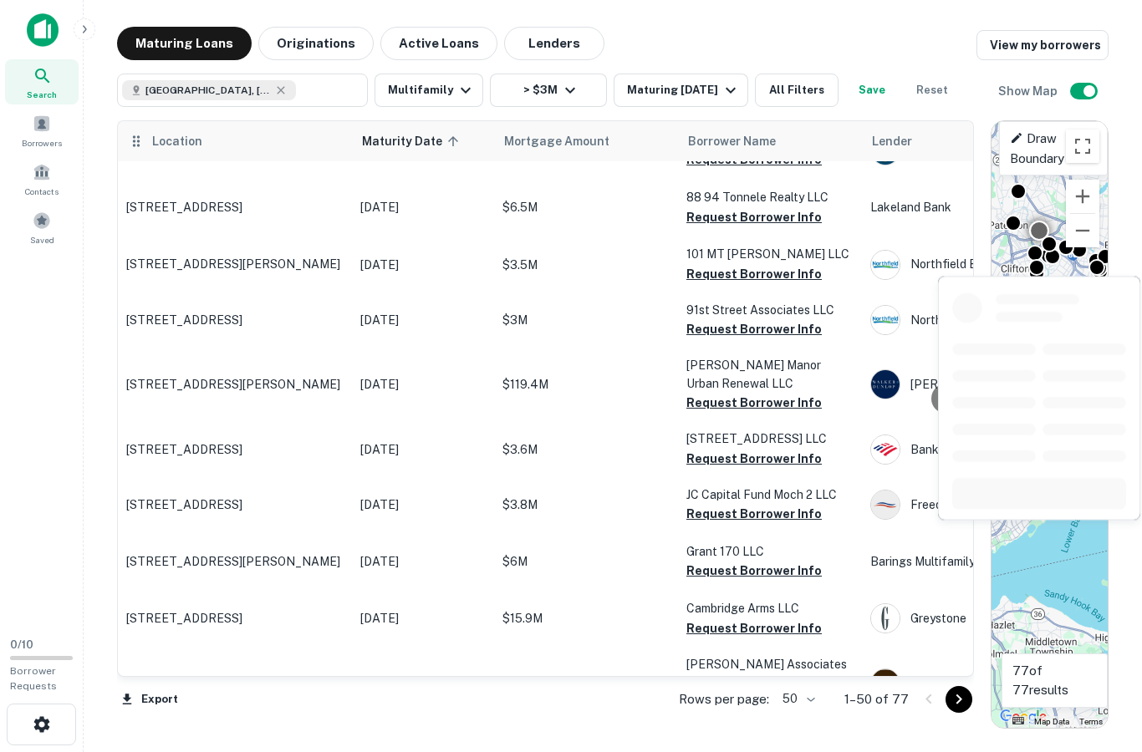
scroll to position [2259, 0]
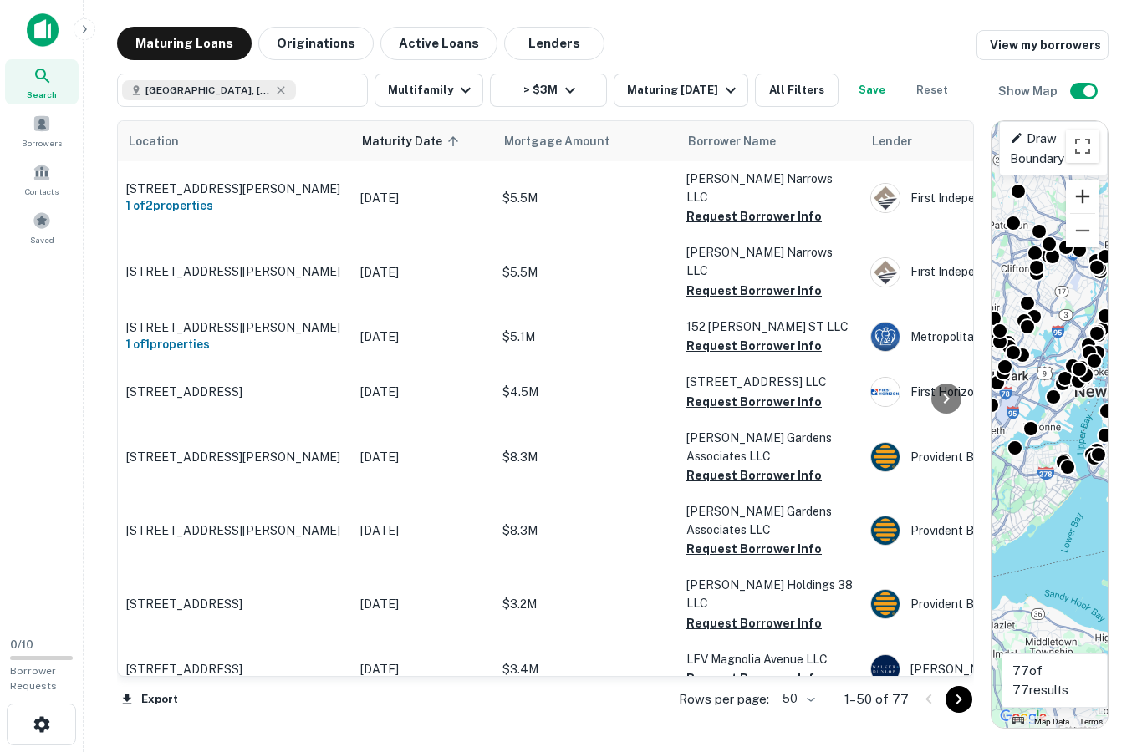
click at [1087, 193] on button "Zoom in" at bounding box center [1082, 196] width 33 height 33
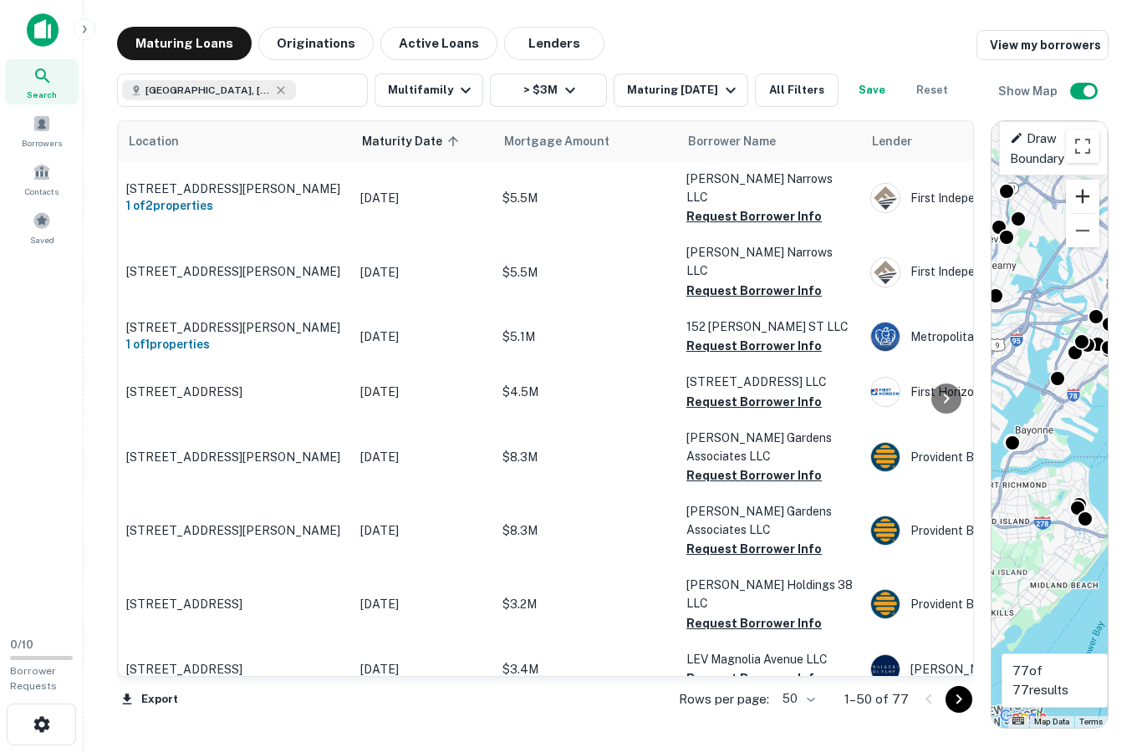
click at [1087, 193] on button "Zoom in" at bounding box center [1082, 196] width 33 height 33
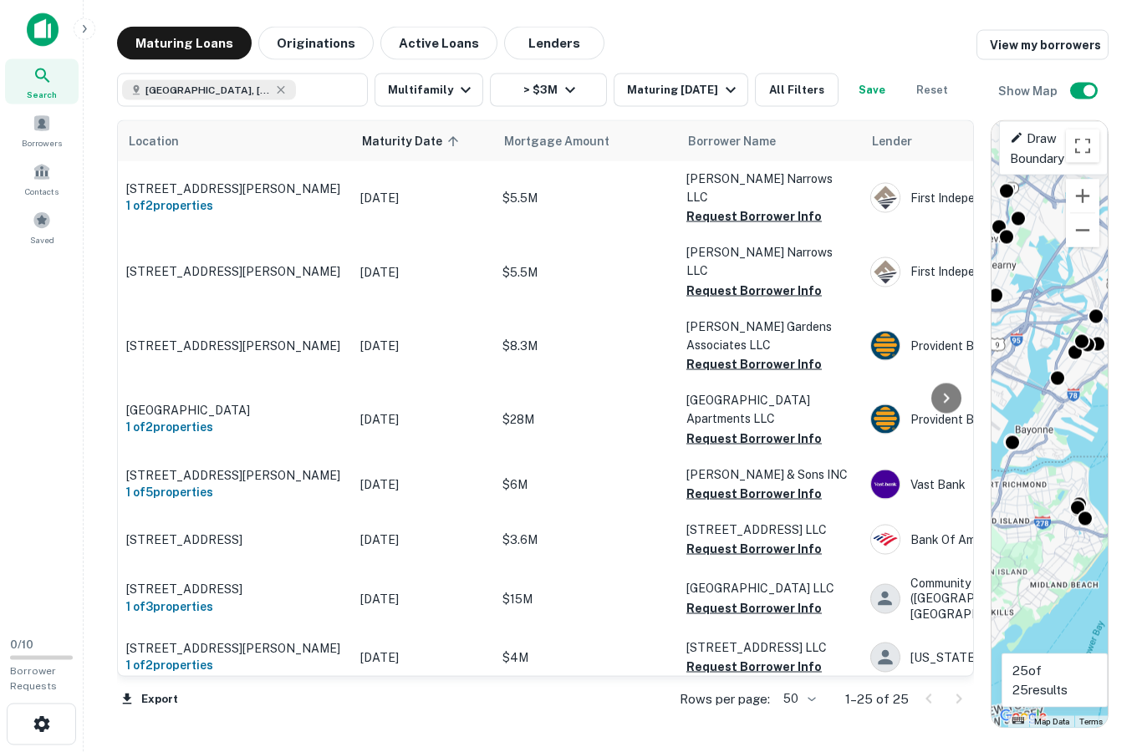
scroll to position [53, 0]
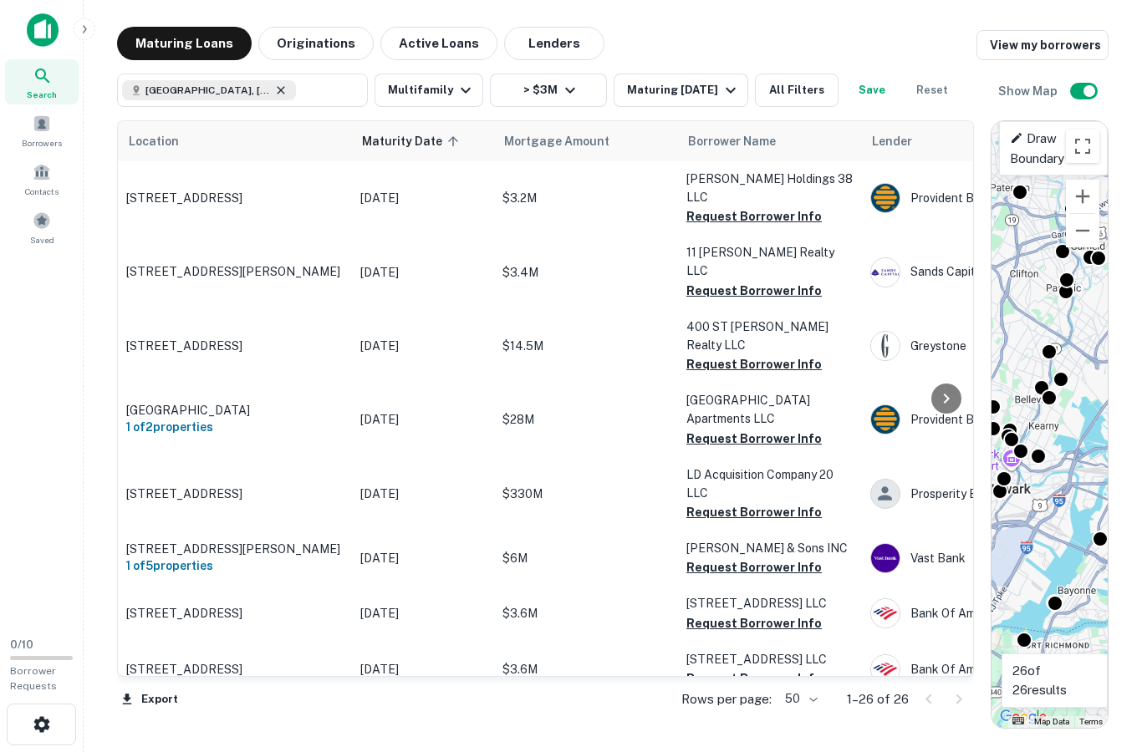
click at [274, 84] on icon at bounding box center [280, 90] width 13 height 13
type input "**********"
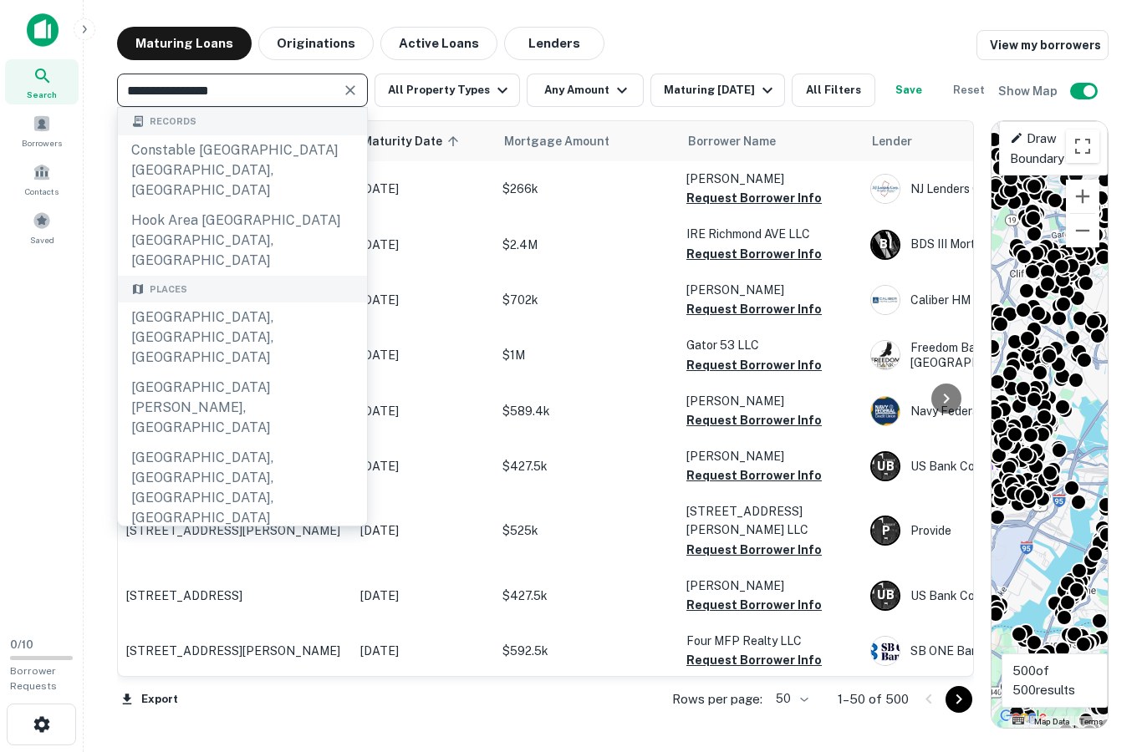
click at [348, 82] on icon "Clear" at bounding box center [350, 90] width 17 height 17
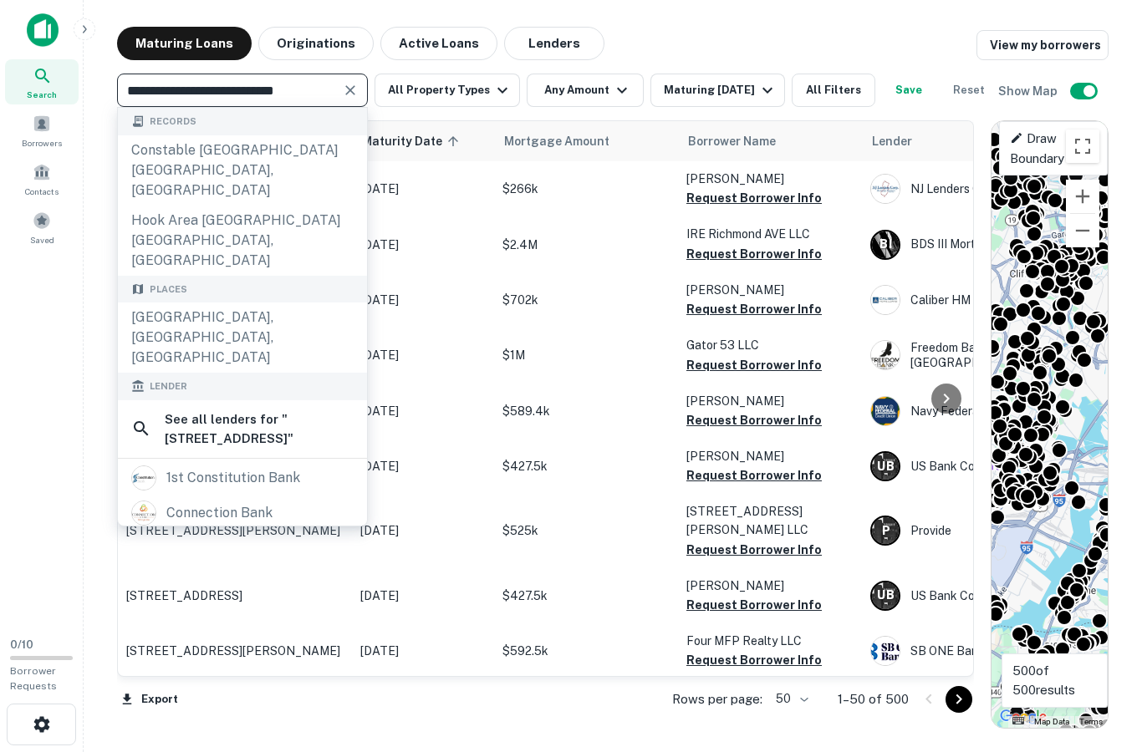
type input "**********"
click at [433, 107] on div "**********" at bounding box center [556, 90] width 878 height 33
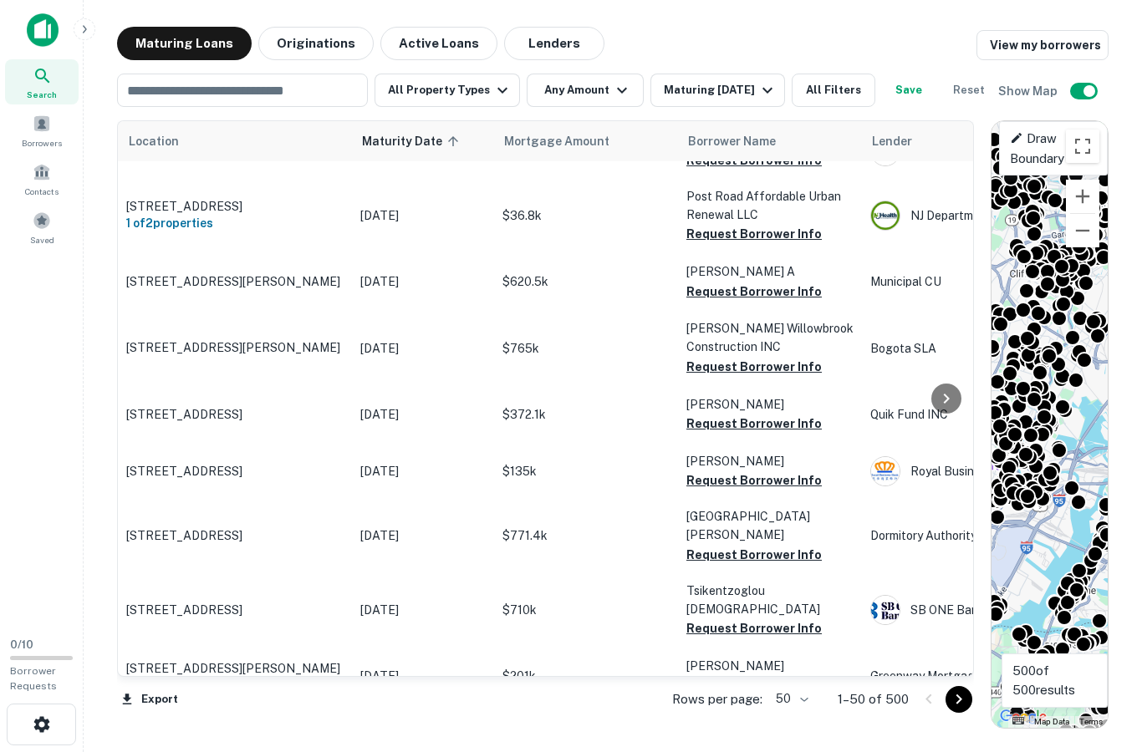
scroll to position [968, 0]
